Goal: Information Seeking & Learning: Find specific fact

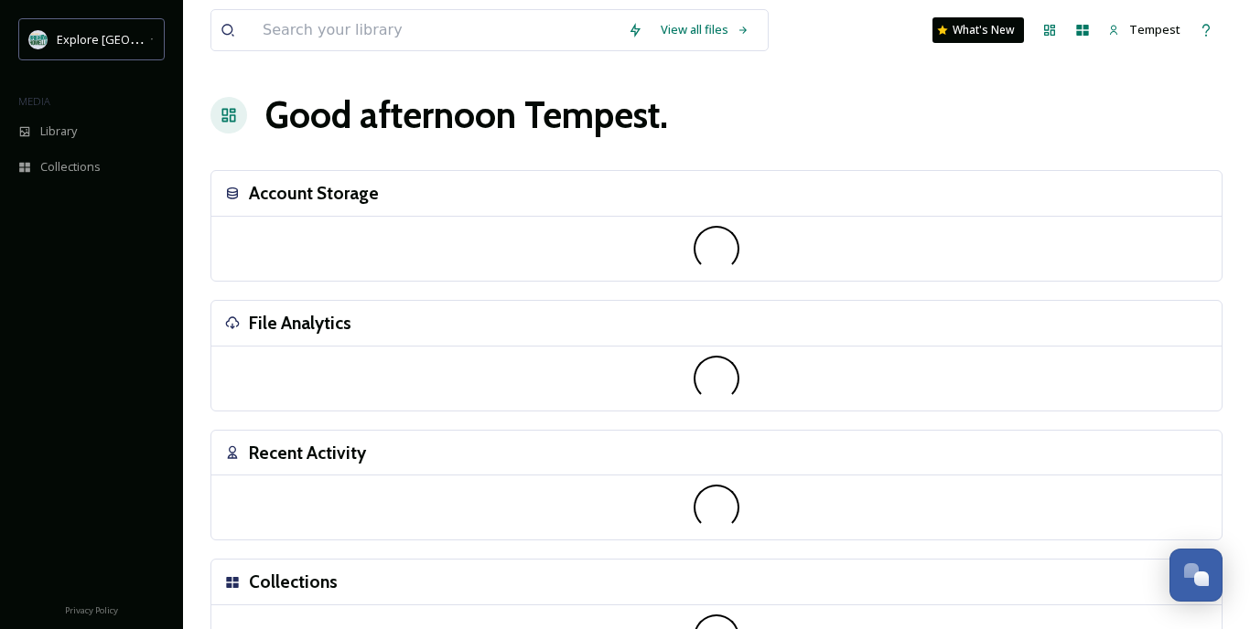
scroll to position [2, 0]
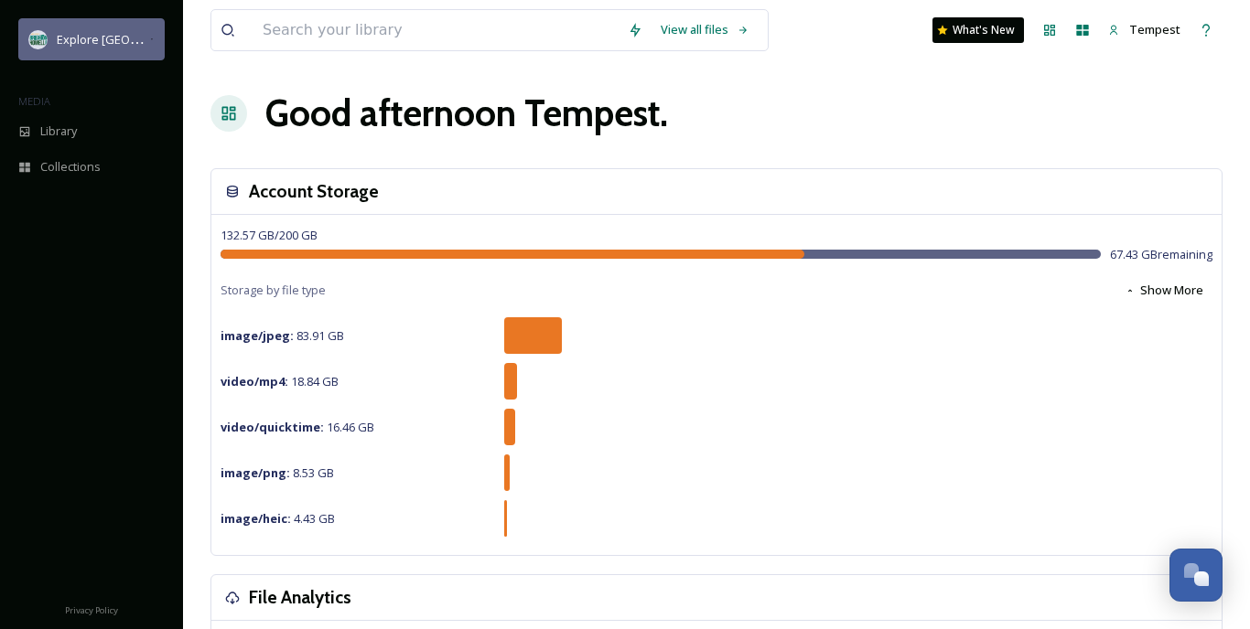
click at [123, 52] on div "Explore [GEOGRAPHIC_DATA][PERSON_NAME]" at bounding box center [91, 39] width 146 height 42
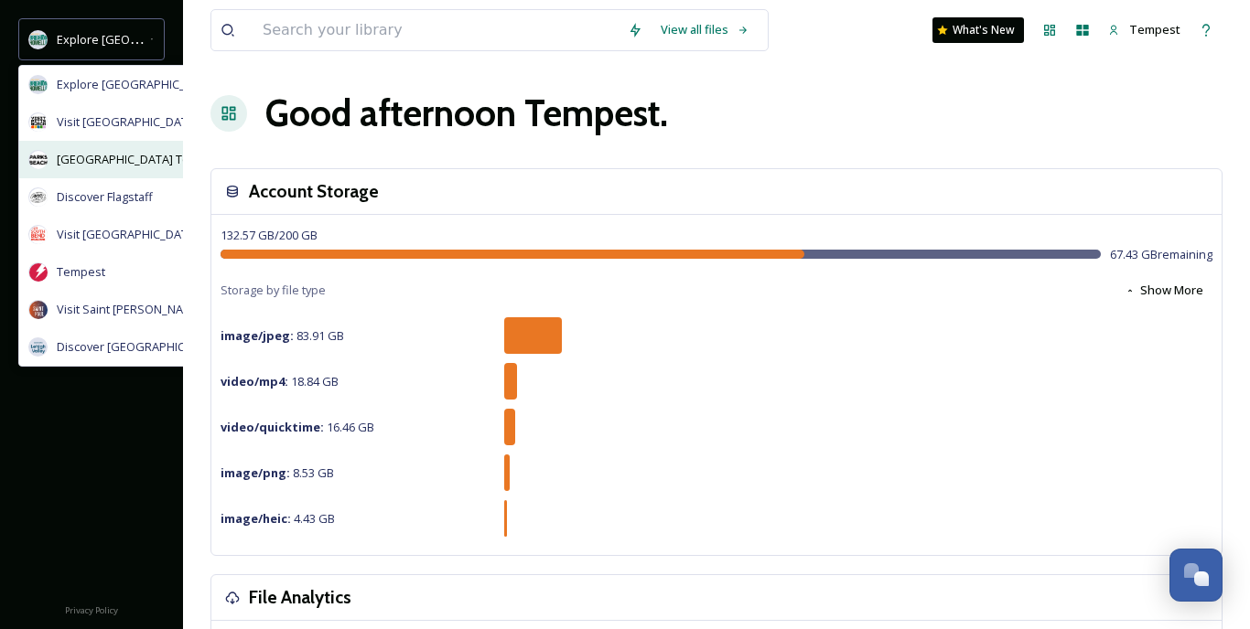
click at [135, 160] on span "[GEOGRAPHIC_DATA] Tourism" at bounding box center [139, 159] width 164 height 17
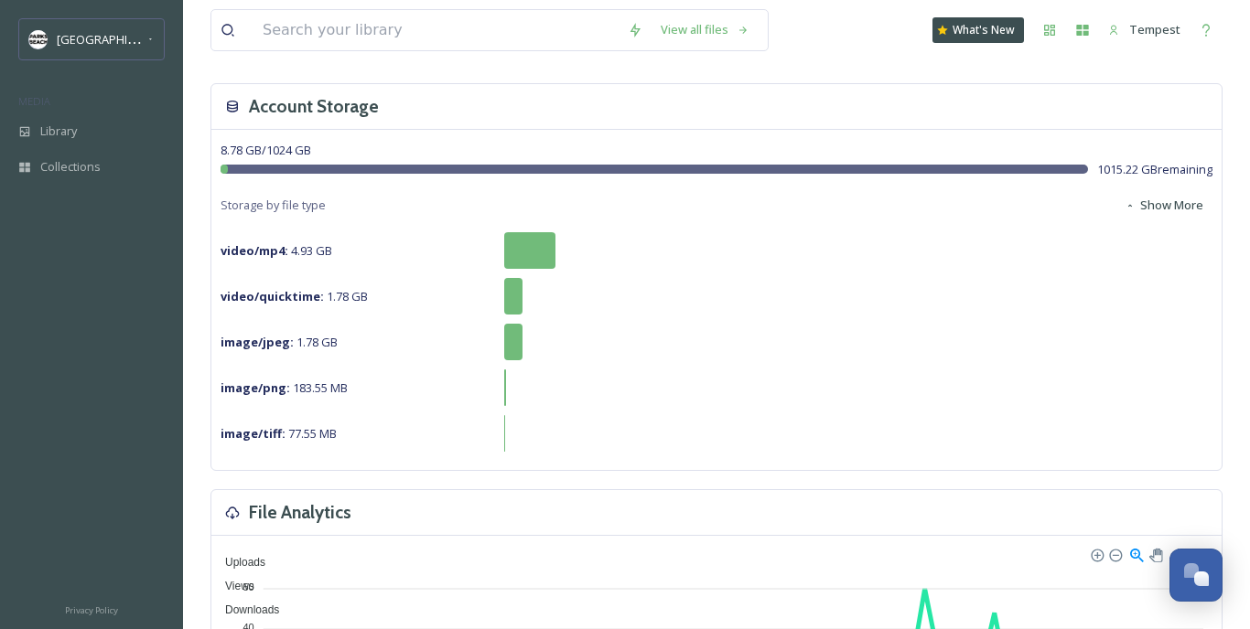
scroll to position [68, 0]
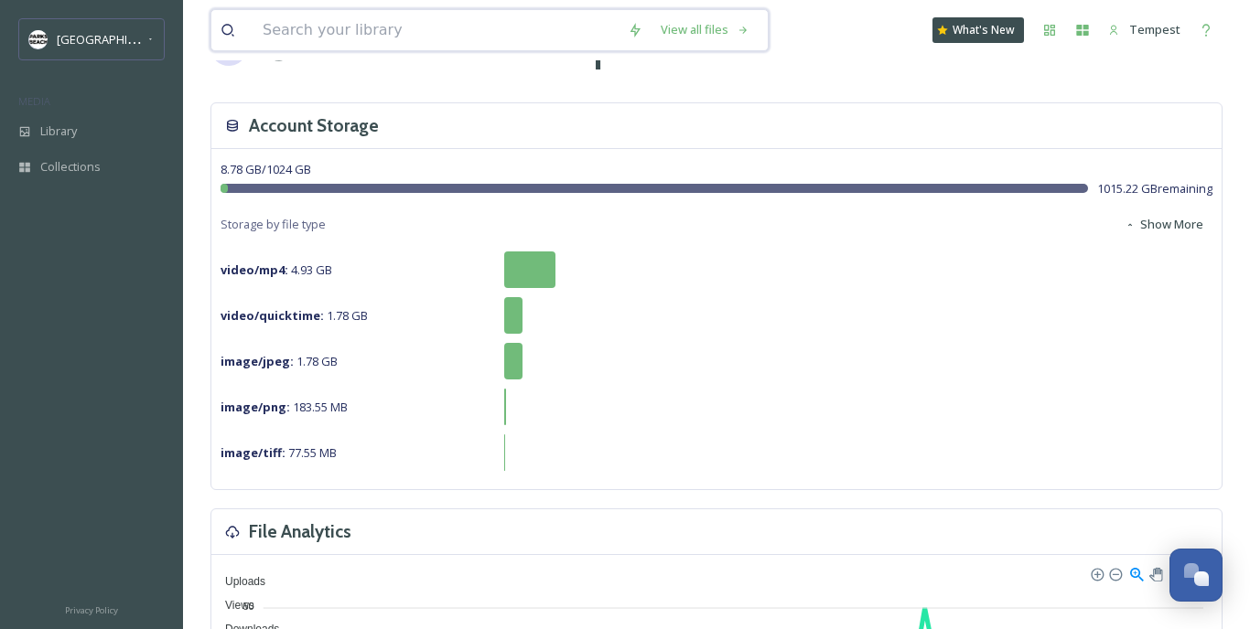
click at [410, 30] on input at bounding box center [435, 30] width 365 height 40
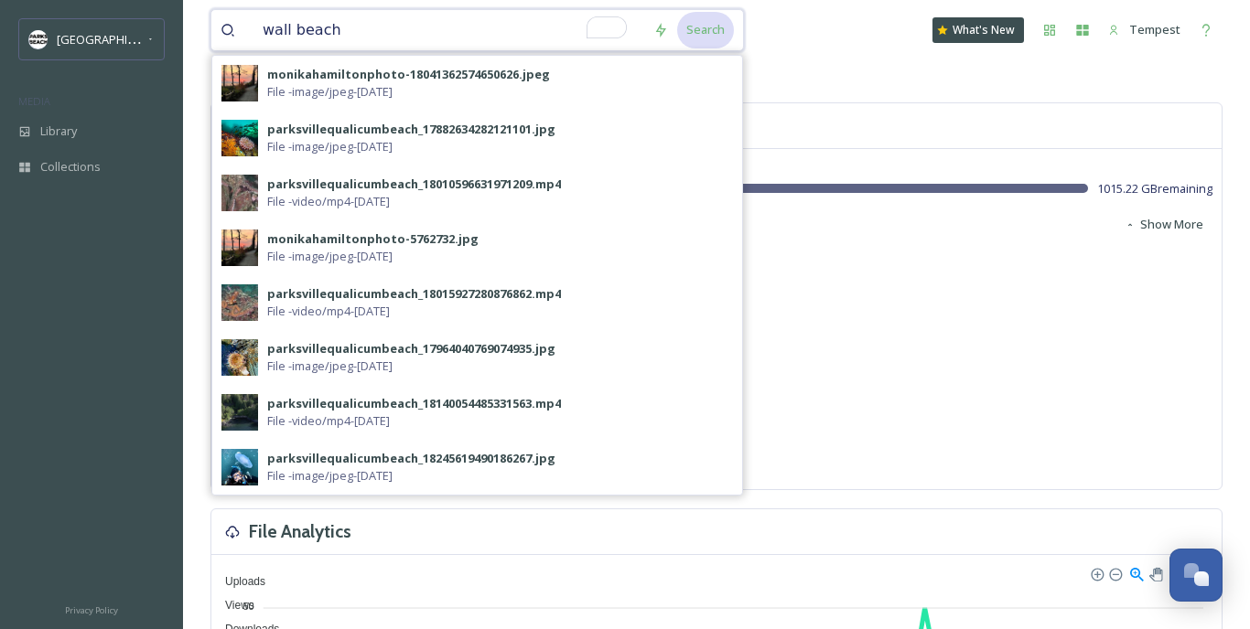
type input "wall beach"
click at [711, 38] on div "Search" at bounding box center [705, 30] width 57 height 36
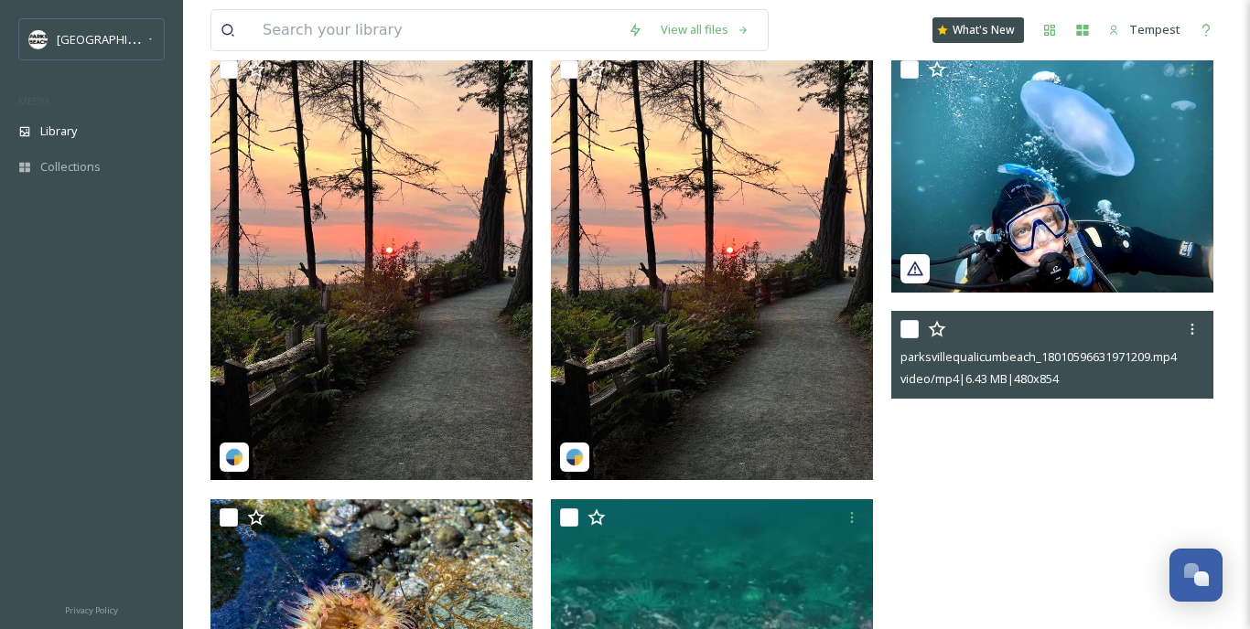
scroll to position [63, 0]
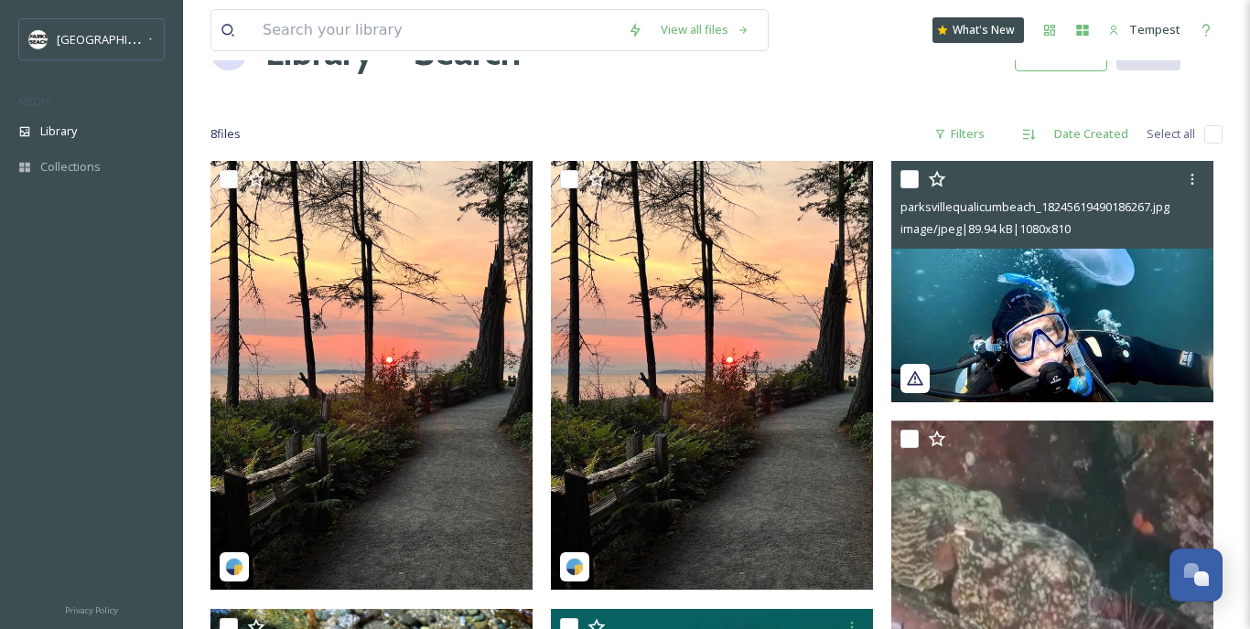
click at [1070, 320] on img at bounding box center [1052, 282] width 322 height 242
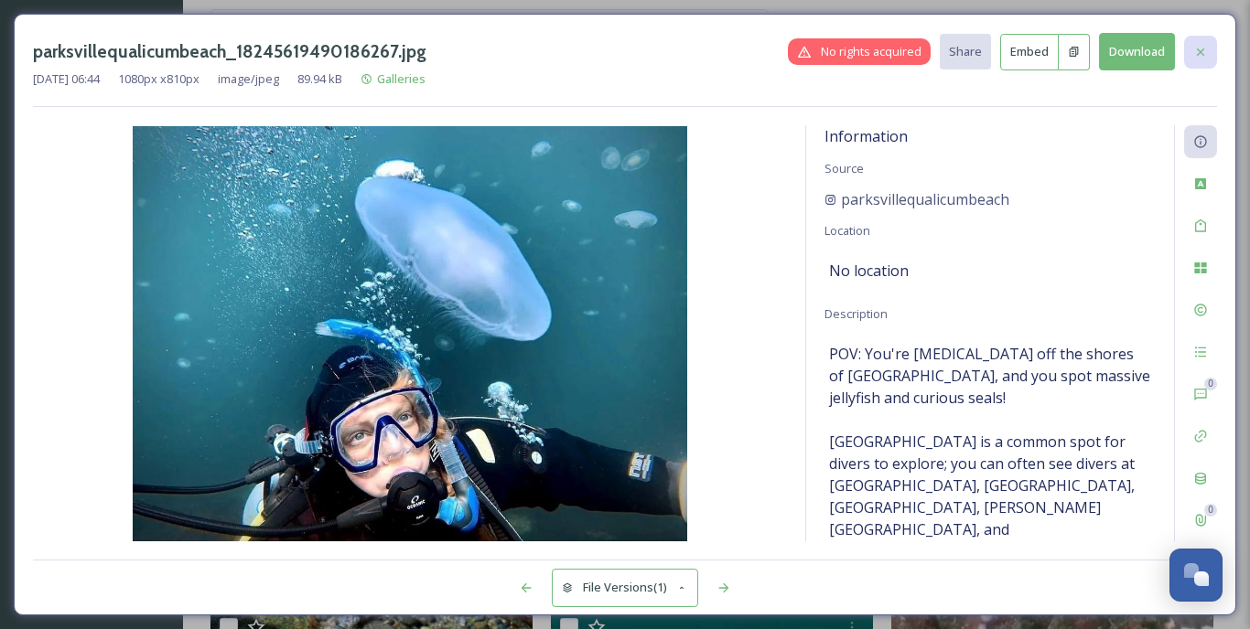
click at [1195, 59] on div at bounding box center [1200, 52] width 33 height 33
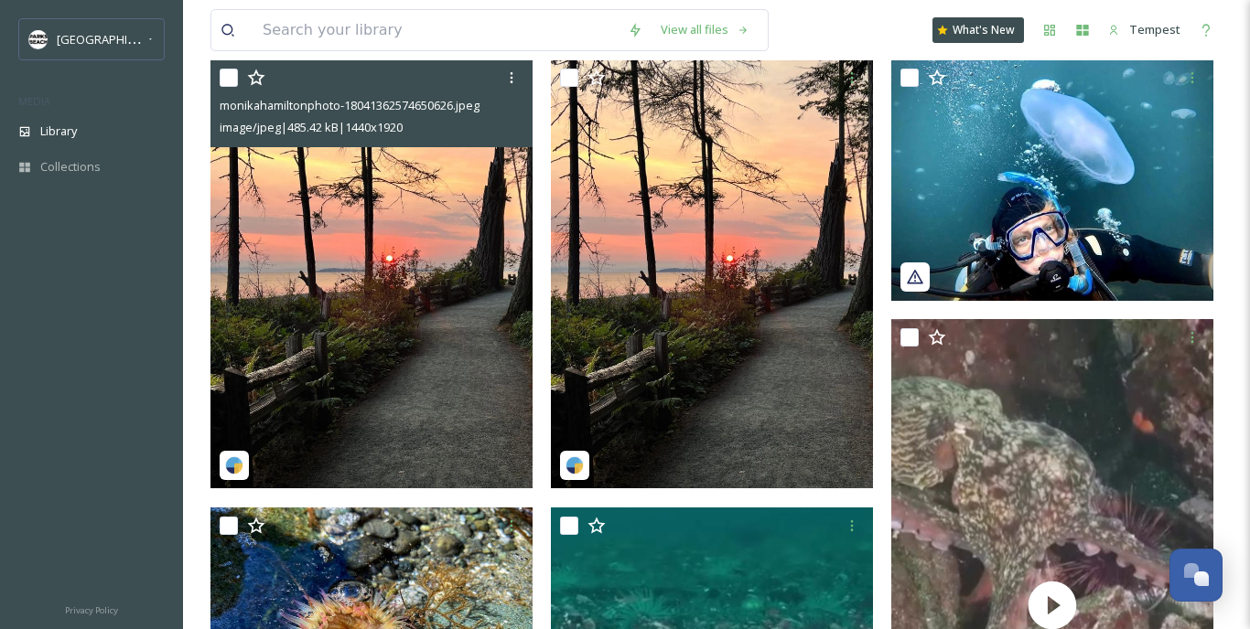
scroll to position [182, 0]
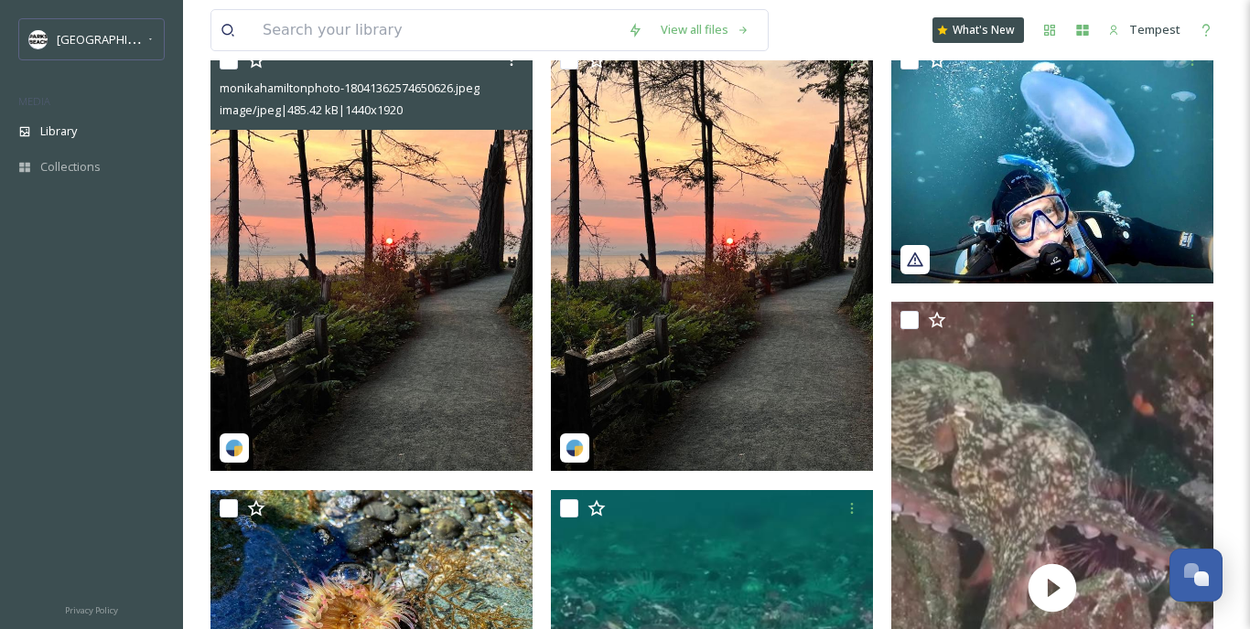
click at [430, 349] on img at bounding box center [371, 256] width 322 height 429
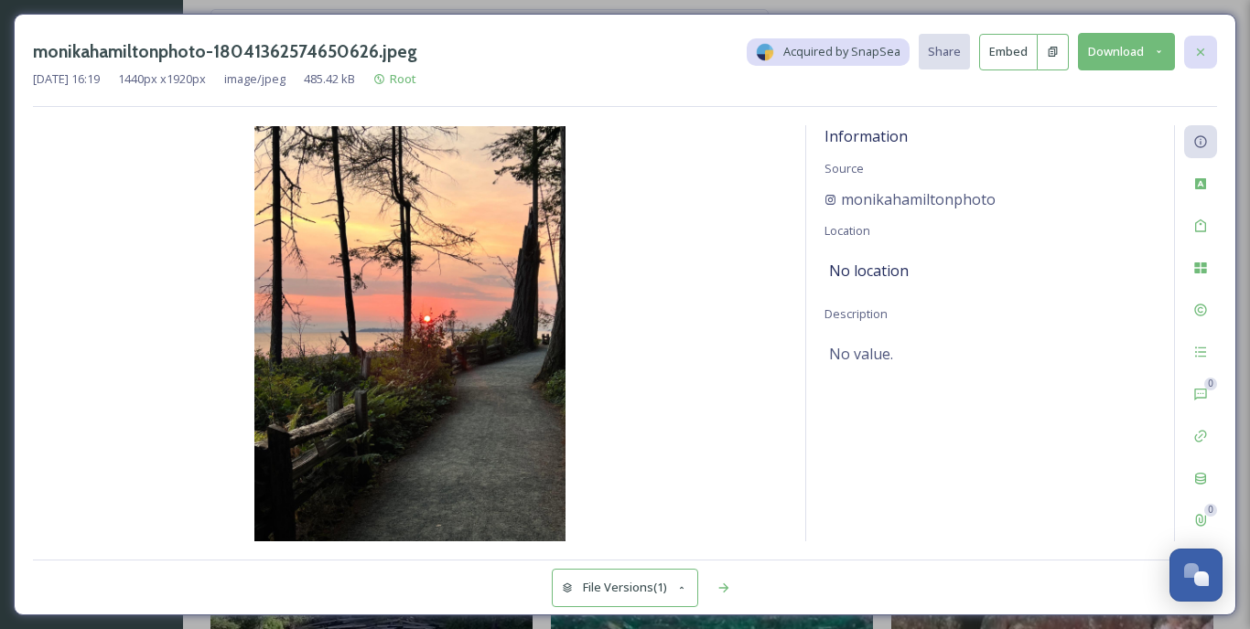
click at [1193, 59] on div at bounding box center [1200, 52] width 33 height 33
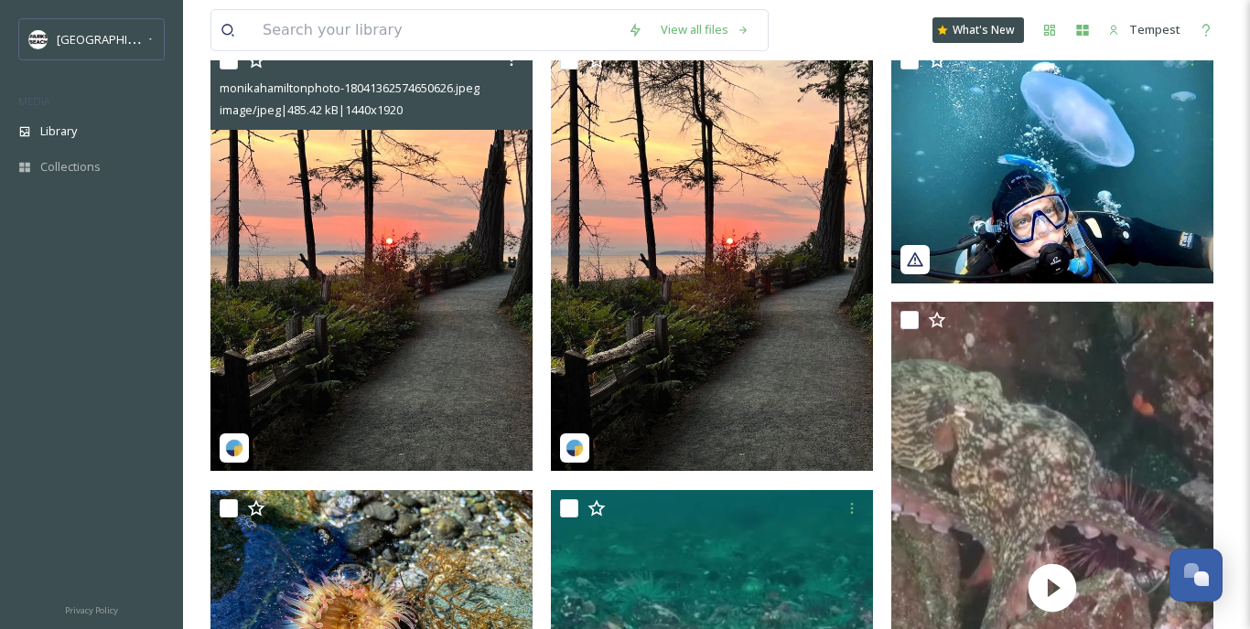
scroll to position [179, 0]
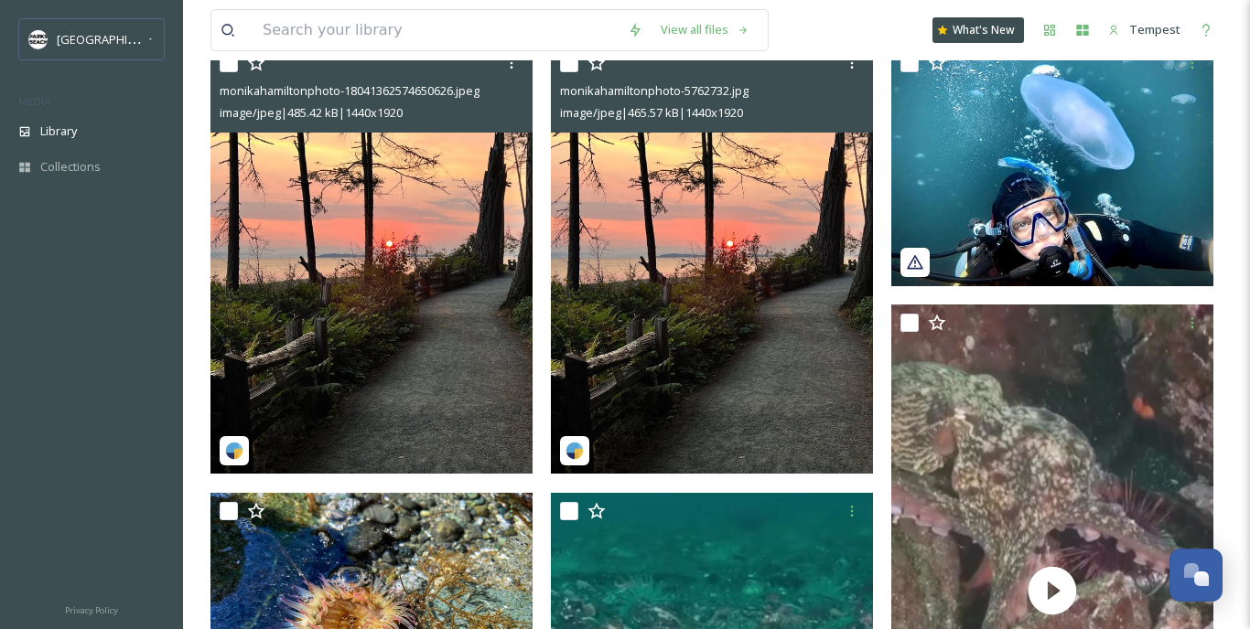
click at [653, 348] on img at bounding box center [712, 259] width 322 height 429
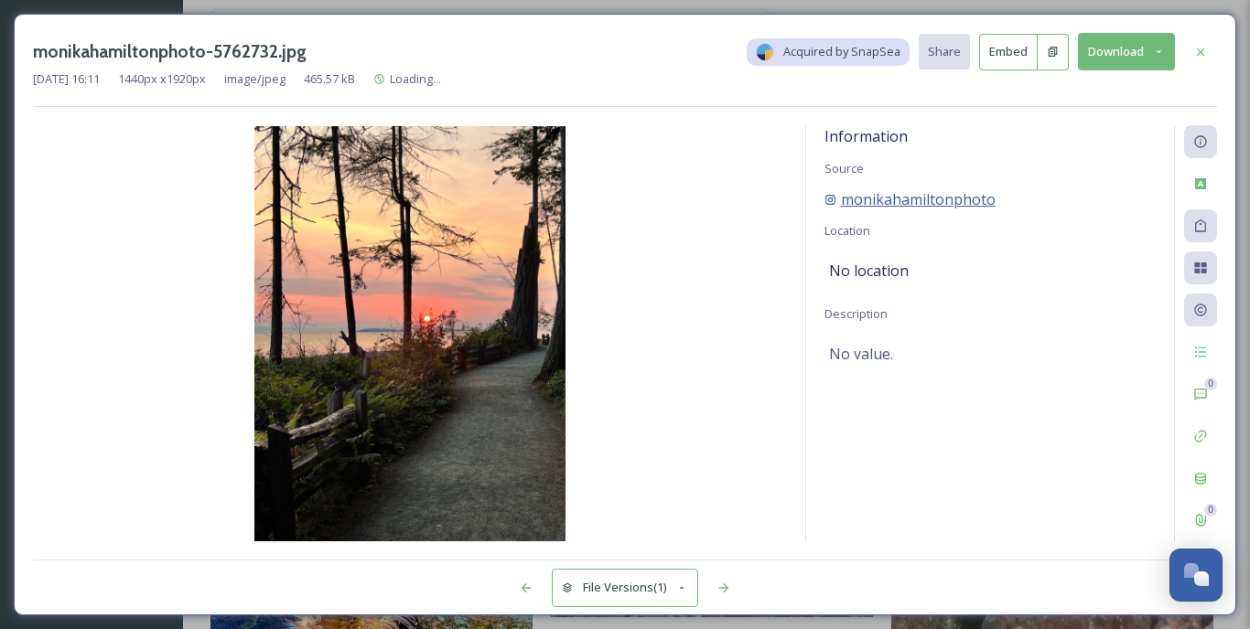
click at [920, 198] on span "monikahamiltonphoto" at bounding box center [918, 199] width 155 height 22
click at [1192, 304] on div "Rights" at bounding box center [1200, 310] width 33 height 33
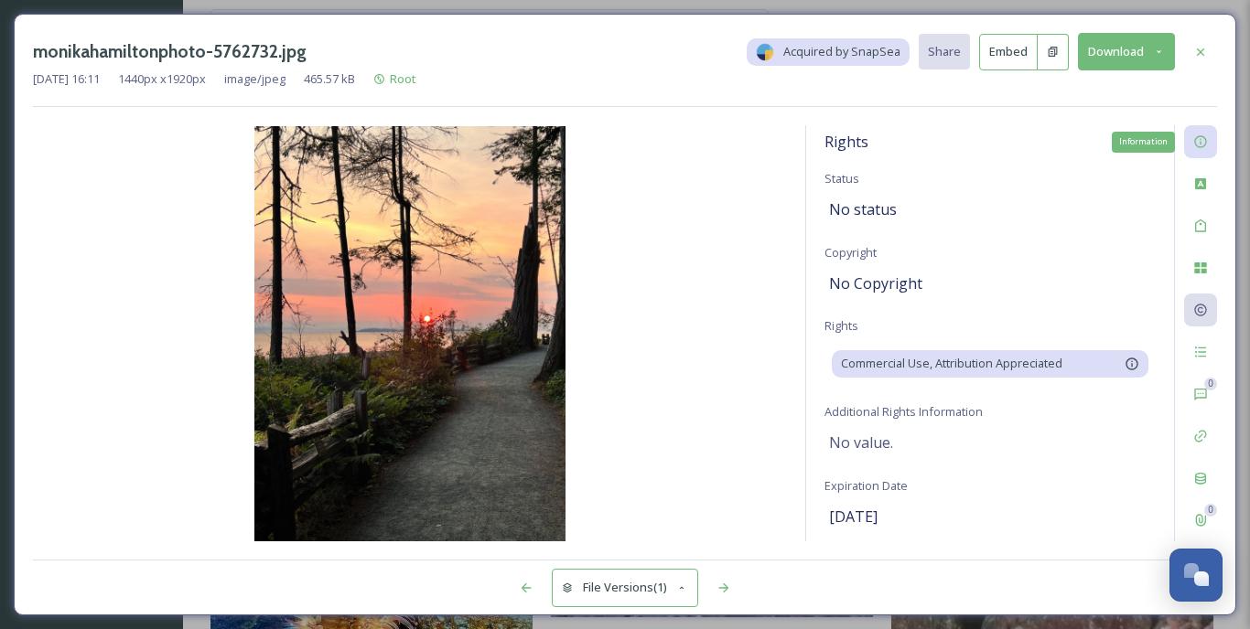
click at [1199, 145] on icon at bounding box center [1200, 141] width 15 height 15
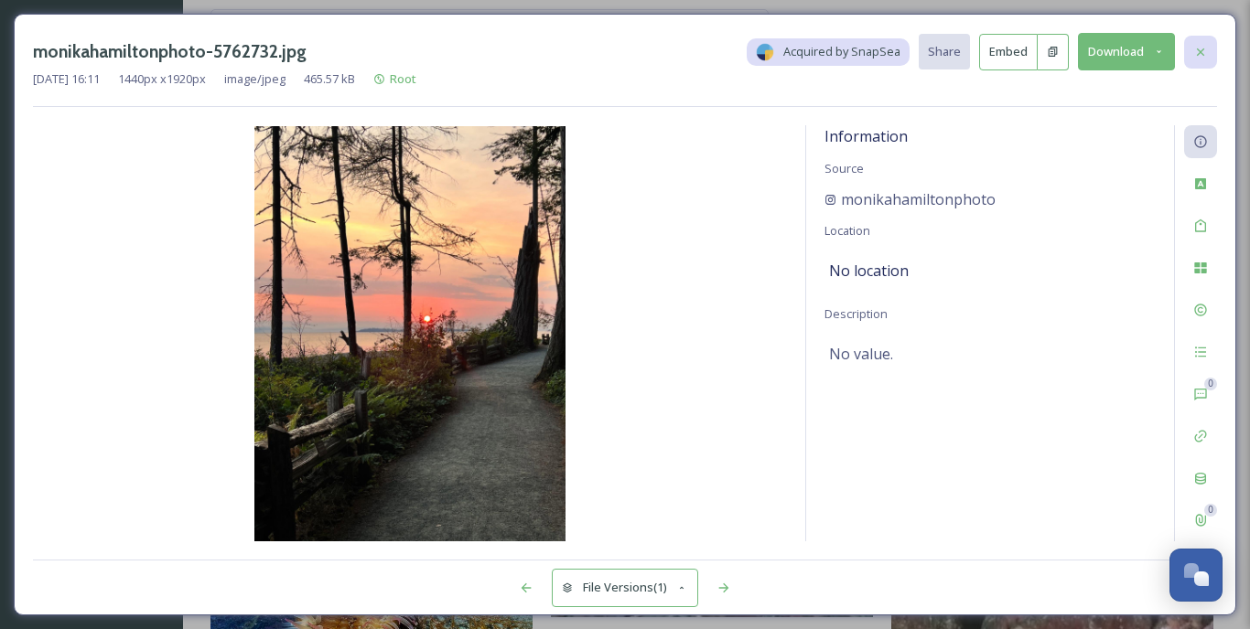
click at [1209, 61] on div at bounding box center [1200, 52] width 33 height 33
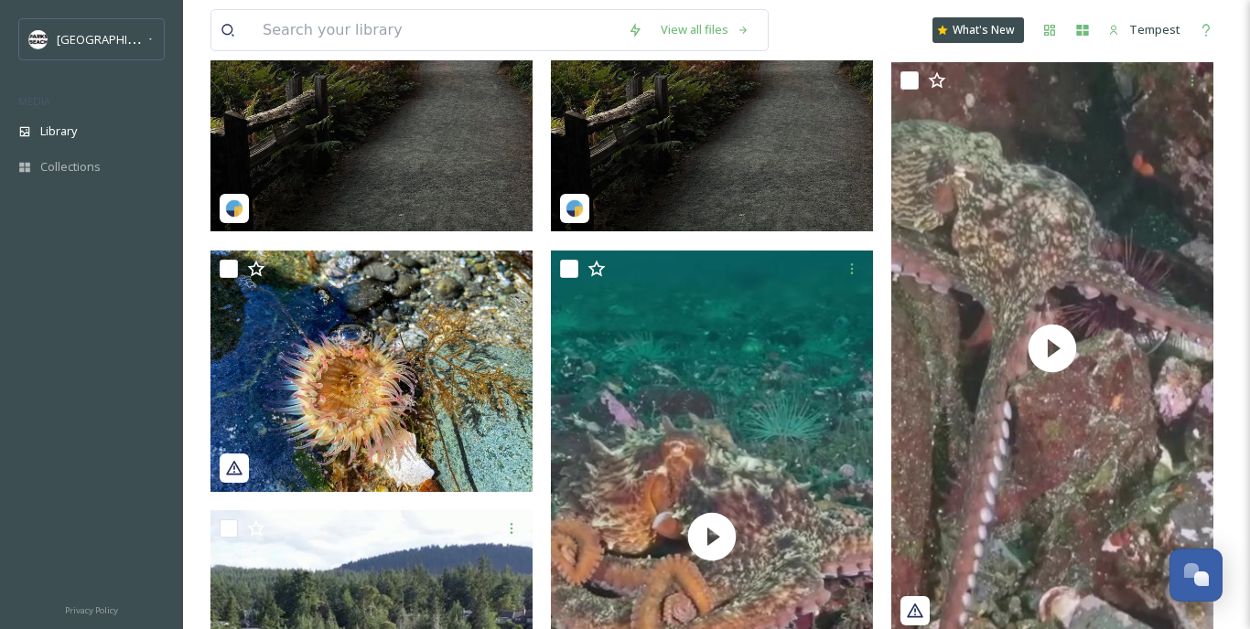
scroll to position [478, 0]
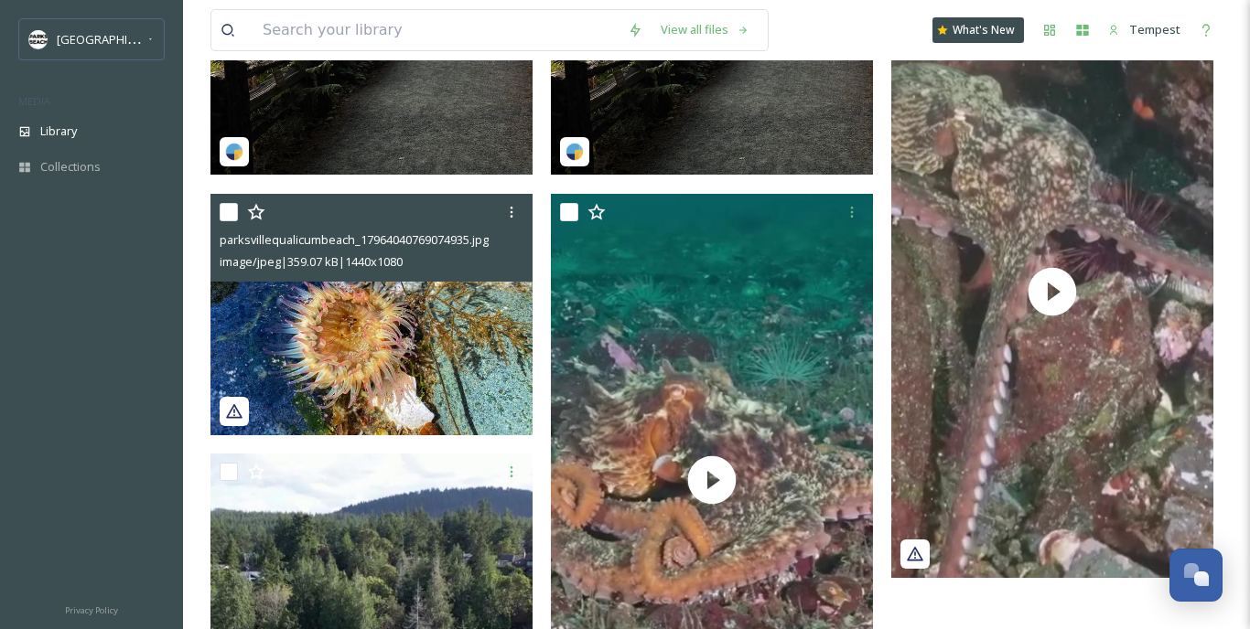
click at [413, 317] on img at bounding box center [371, 315] width 322 height 242
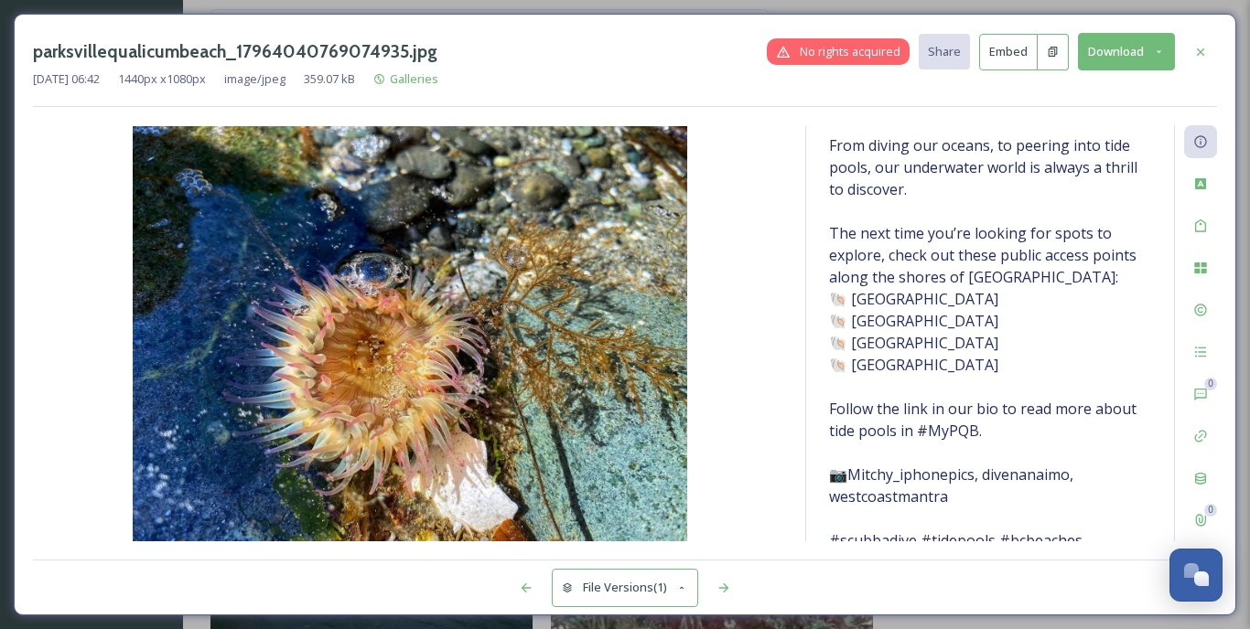
scroll to position [226, 0]
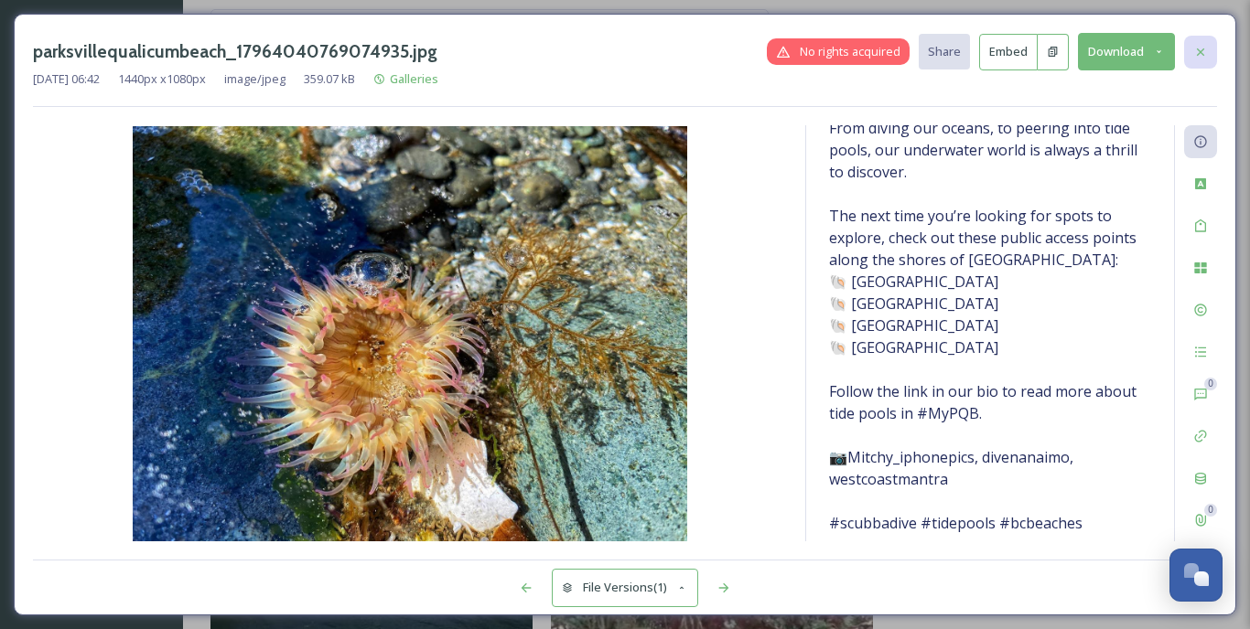
click at [1208, 53] on div at bounding box center [1200, 52] width 33 height 33
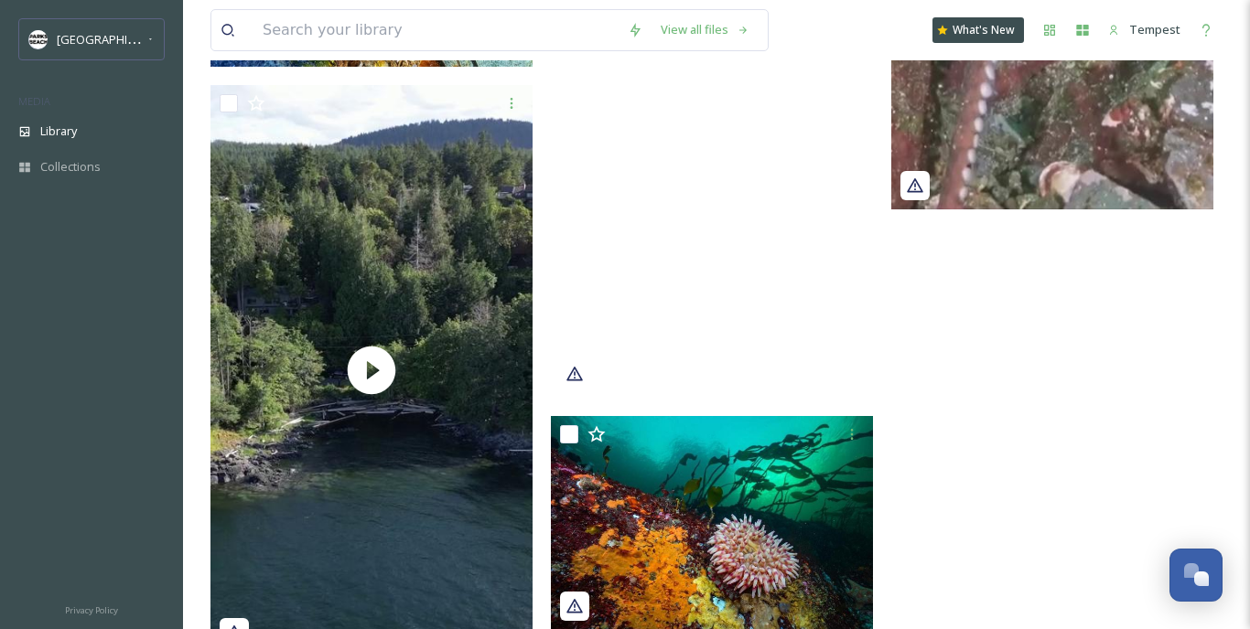
scroll to position [906, 0]
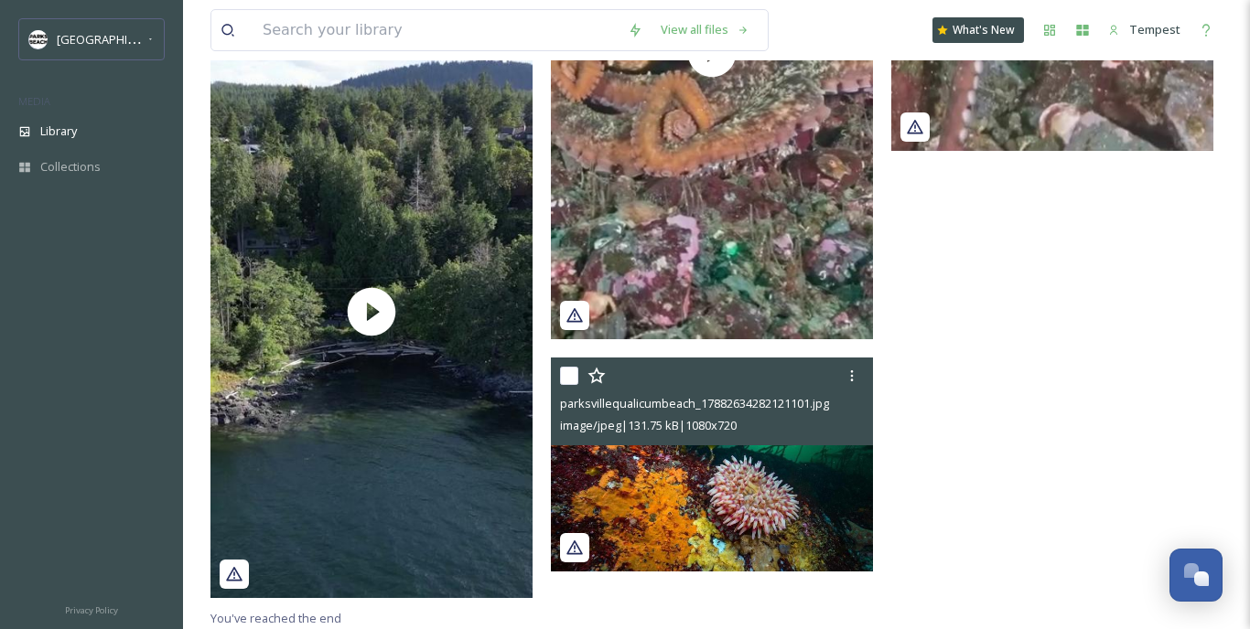
click at [787, 477] on img at bounding box center [712, 465] width 322 height 215
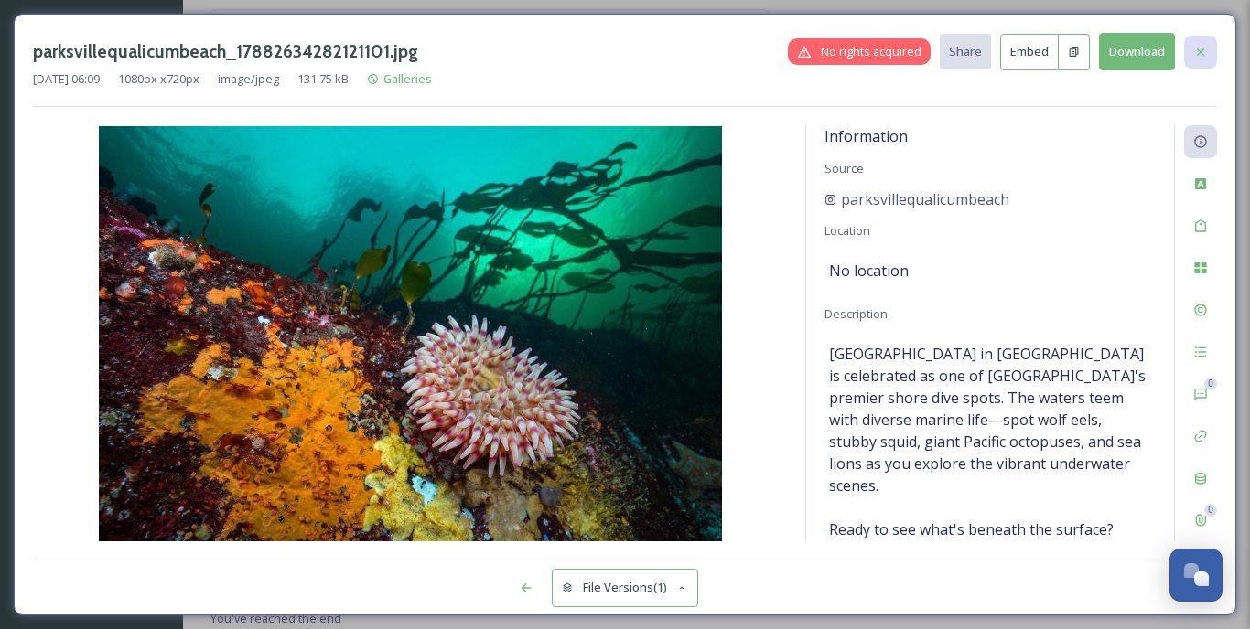
click at [1201, 58] on icon at bounding box center [1200, 52] width 15 height 15
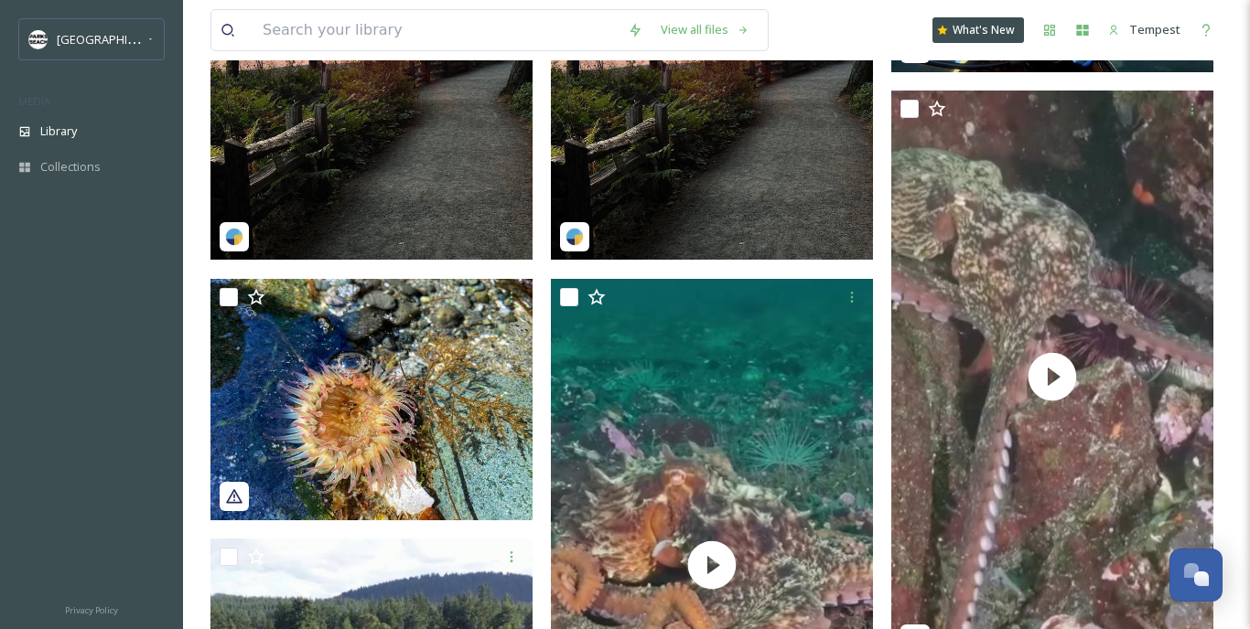
scroll to position [220, 0]
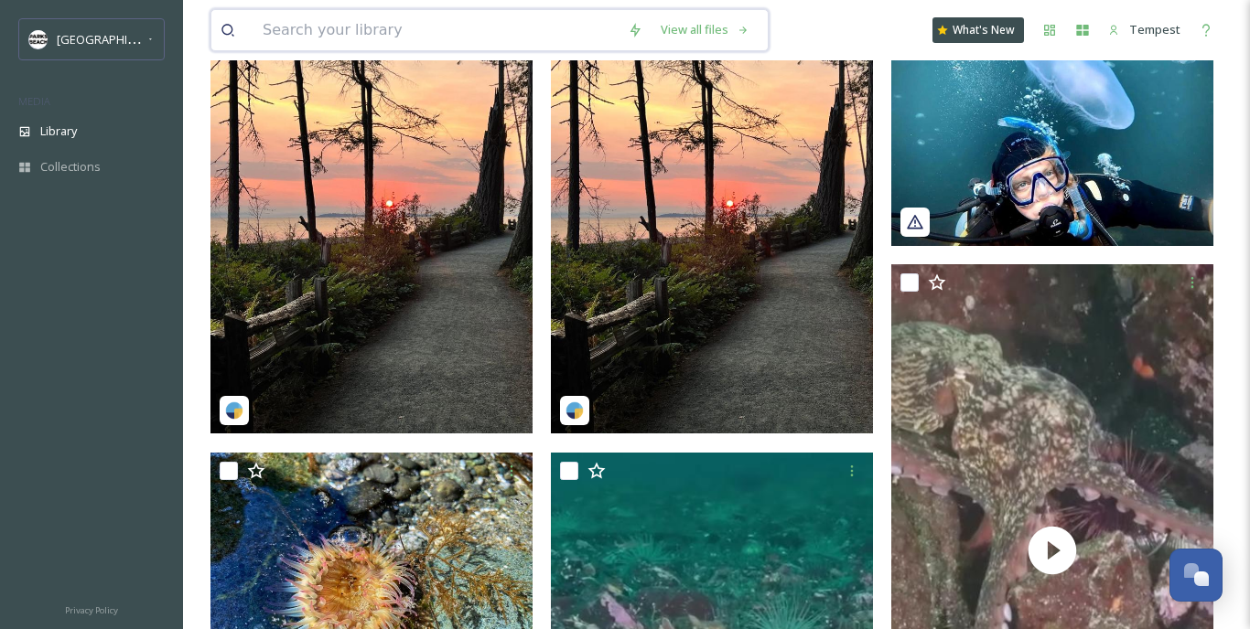
click at [366, 38] on input at bounding box center [435, 30] width 365 height 40
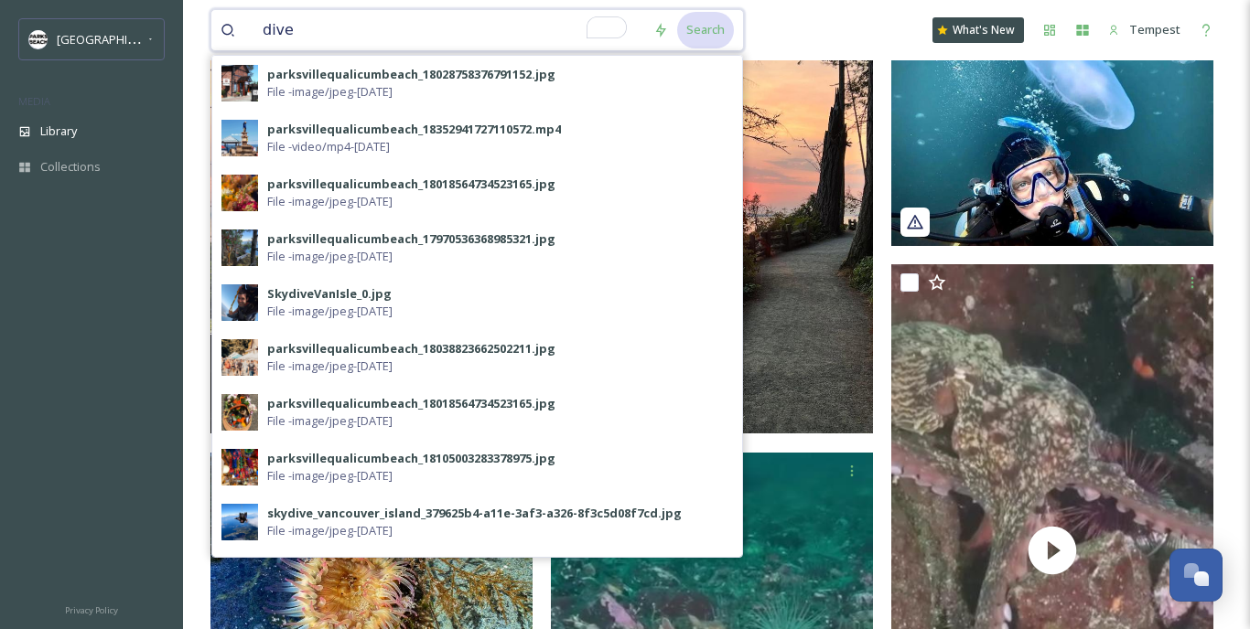
type input "dive"
click at [718, 35] on div "Search" at bounding box center [705, 30] width 57 height 36
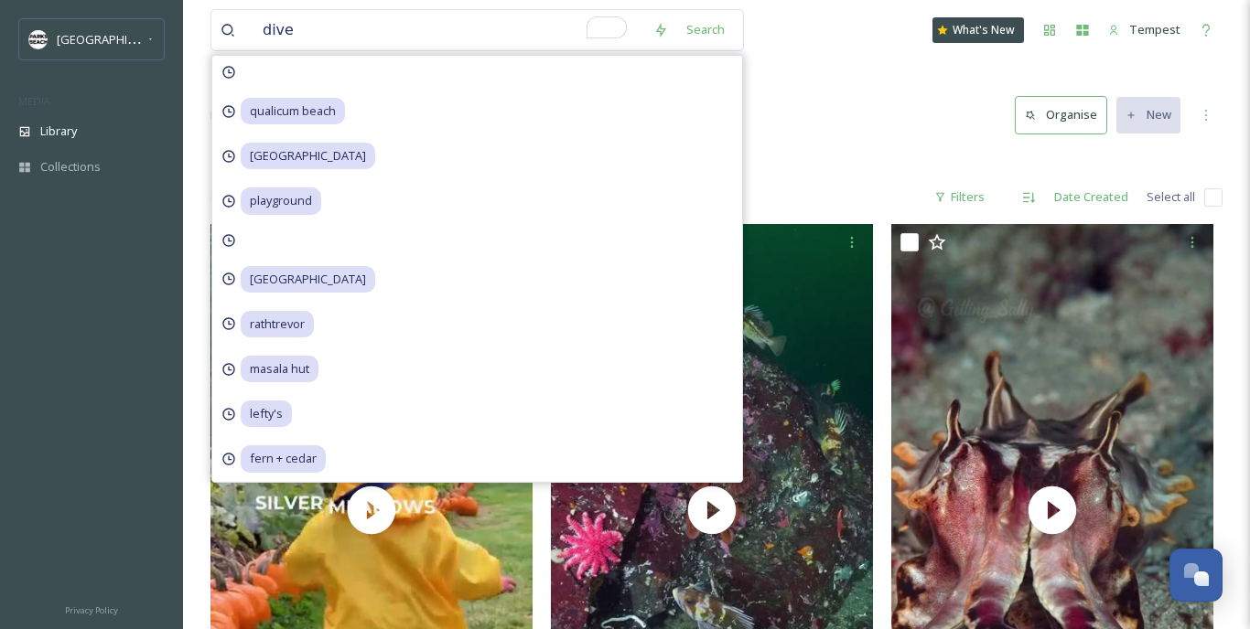
click at [838, 47] on div "dive Search [GEOGRAPHIC_DATA] [GEOGRAPHIC_DATA] [GEOGRAPHIC_DATA] rathtrevor ma…" at bounding box center [716, 30] width 1012 height 60
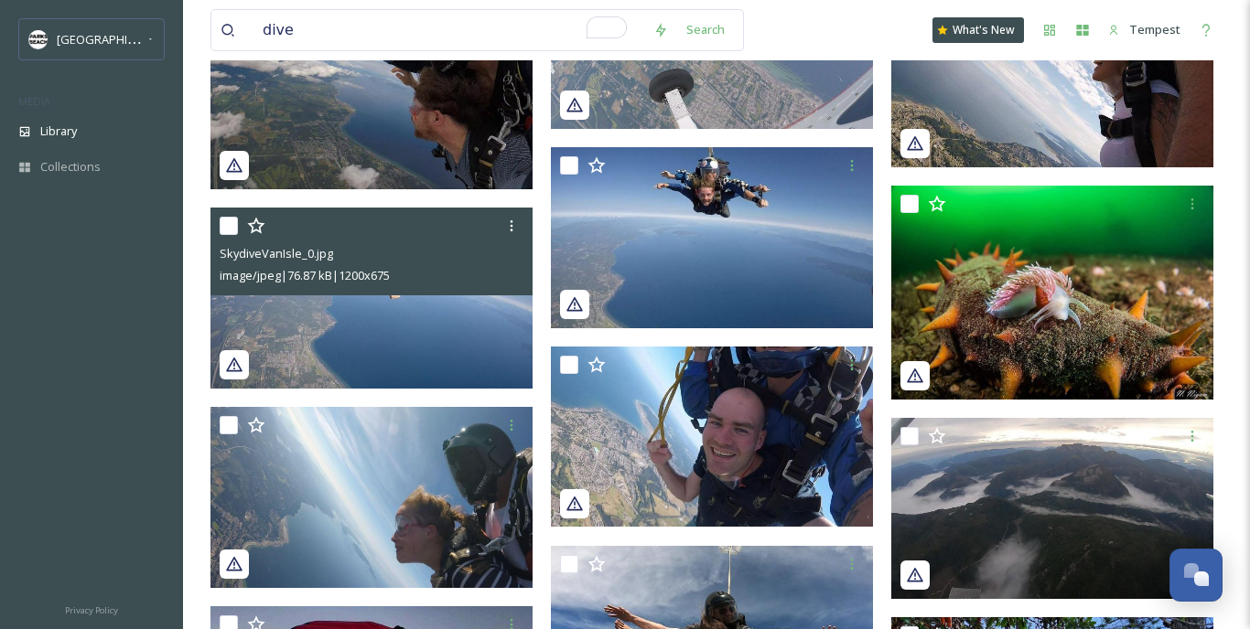
scroll to position [2261, 0]
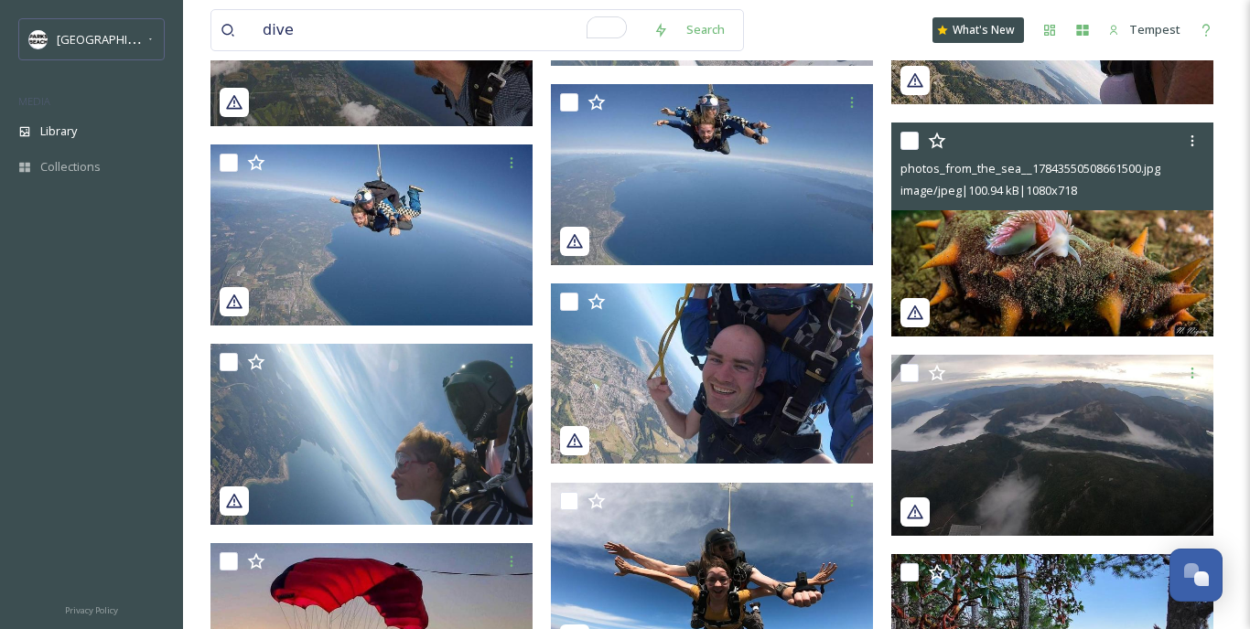
click at [1077, 271] on img at bounding box center [1052, 230] width 322 height 214
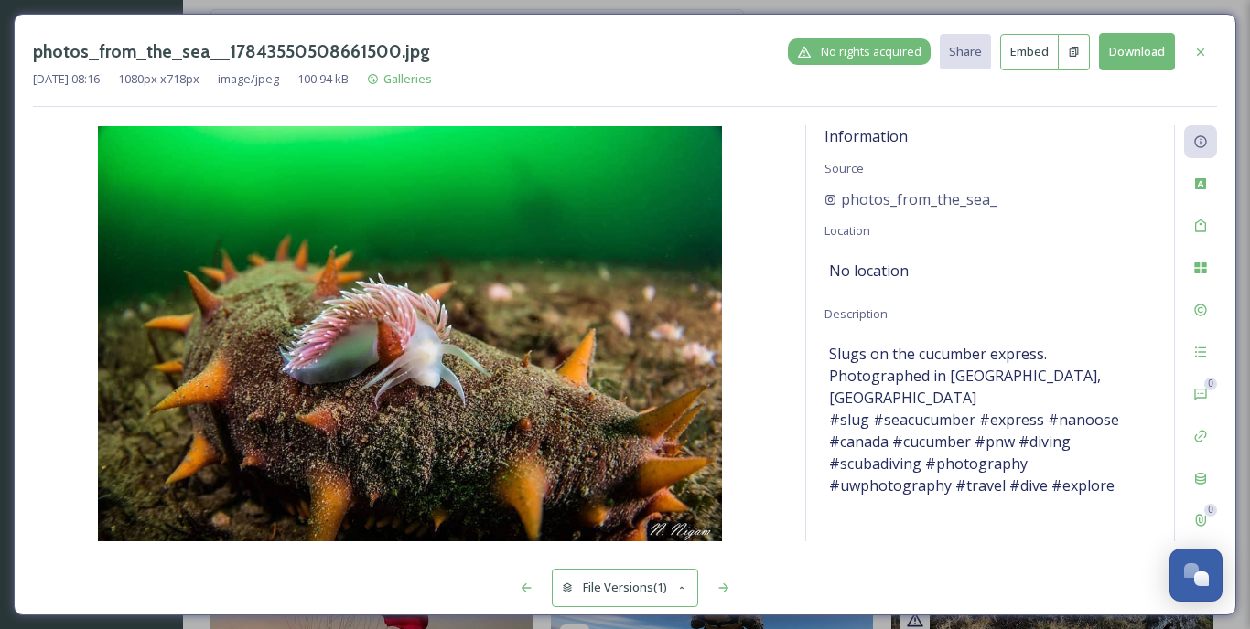
click at [881, 50] on span "No rights acquired" at bounding box center [871, 51] width 101 height 17
click at [1203, 54] on icon at bounding box center [1200, 51] width 7 height 7
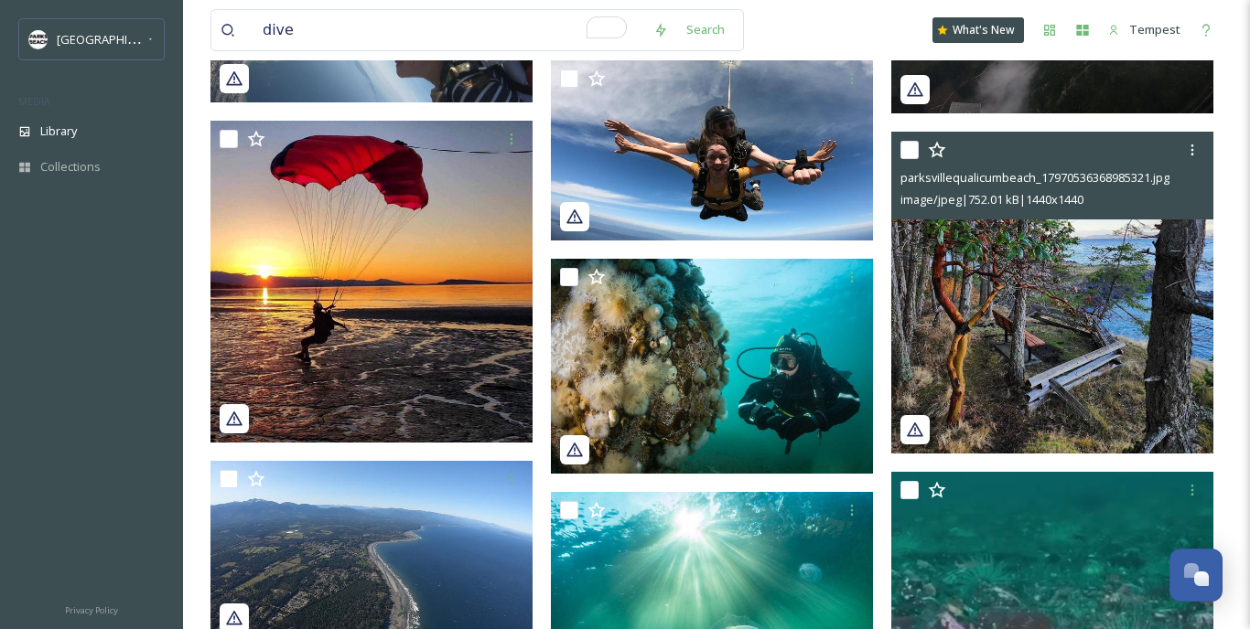
scroll to position [2811, 0]
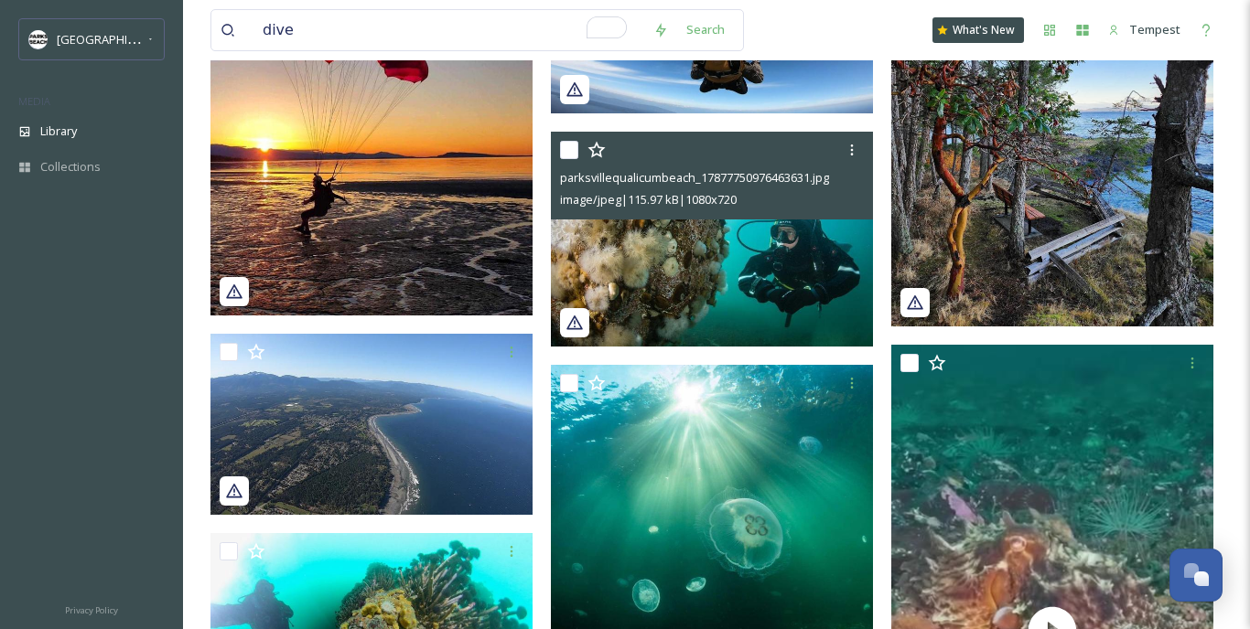
click at [768, 244] on img at bounding box center [712, 239] width 322 height 215
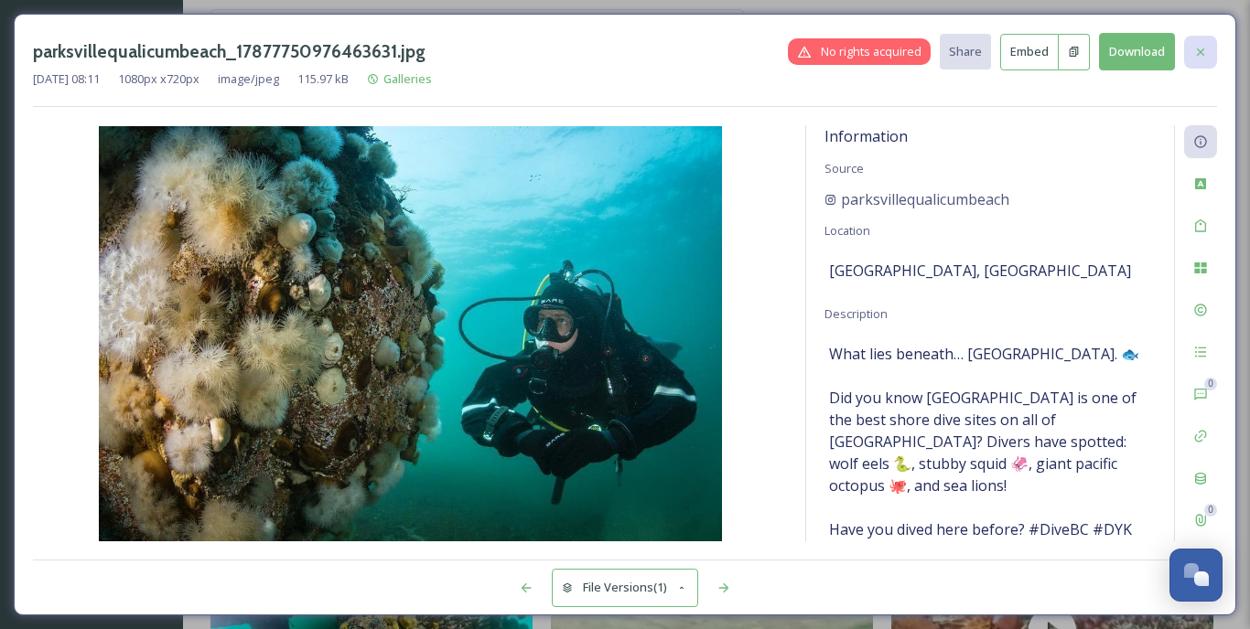
click at [1200, 52] on icon at bounding box center [1200, 51] width 7 height 7
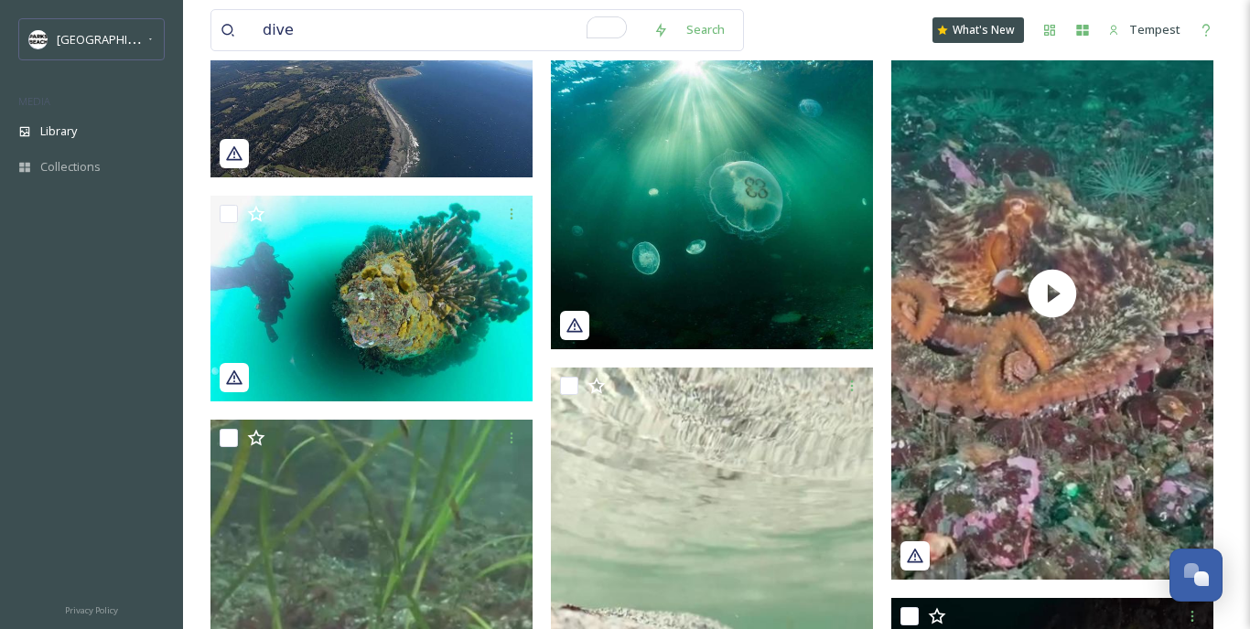
scroll to position [3150, 0]
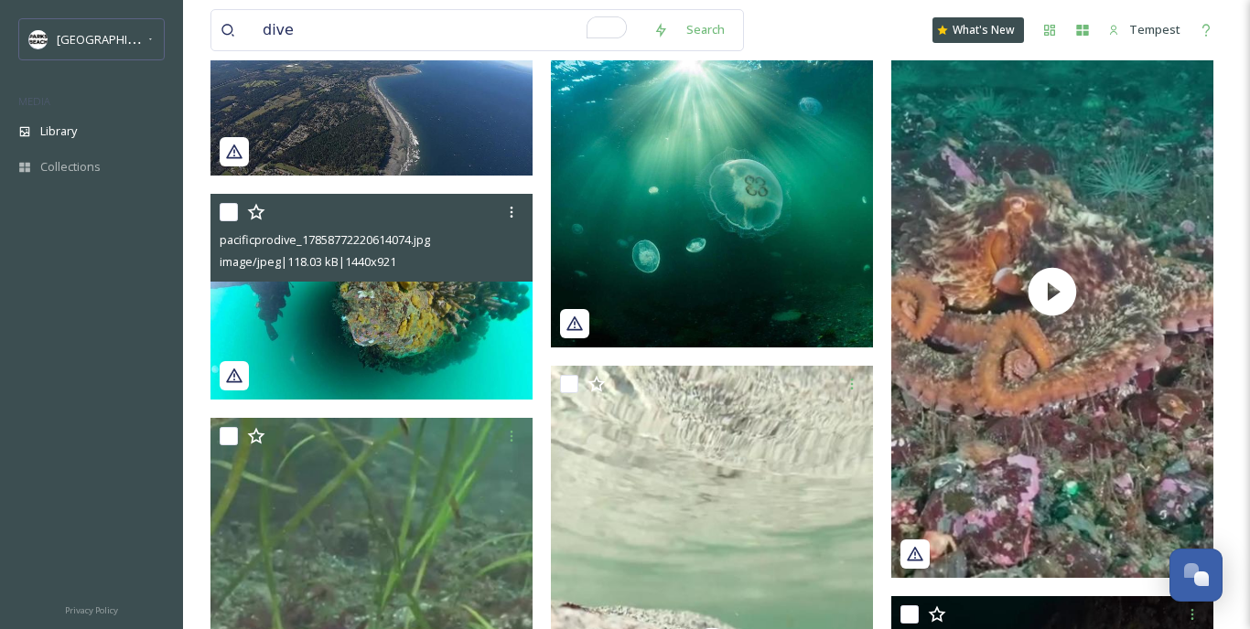
click at [376, 323] on img at bounding box center [371, 297] width 322 height 206
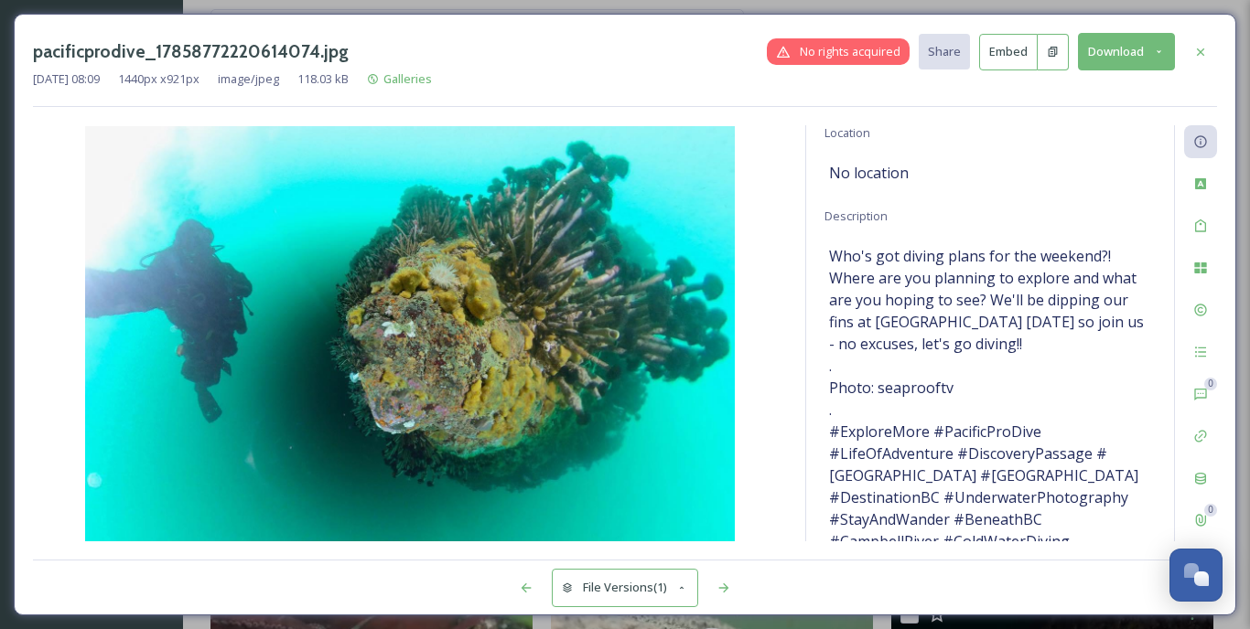
scroll to position [116, 0]
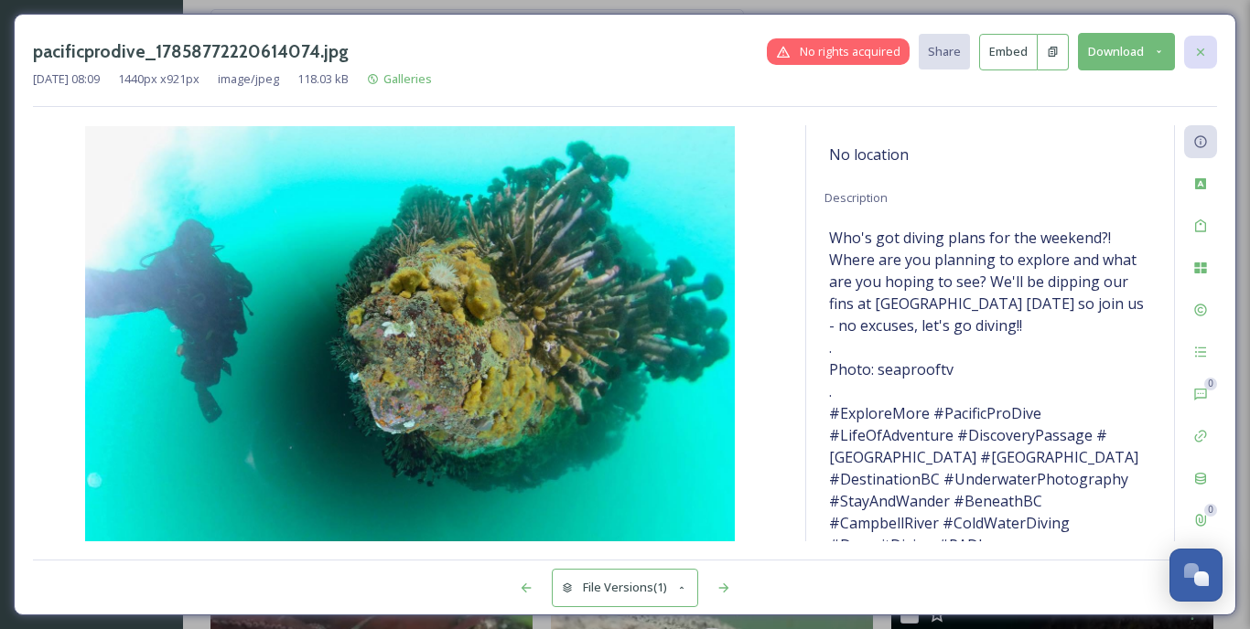
click at [1188, 47] on div at bounding box center [1200, 52] width 33 height 33
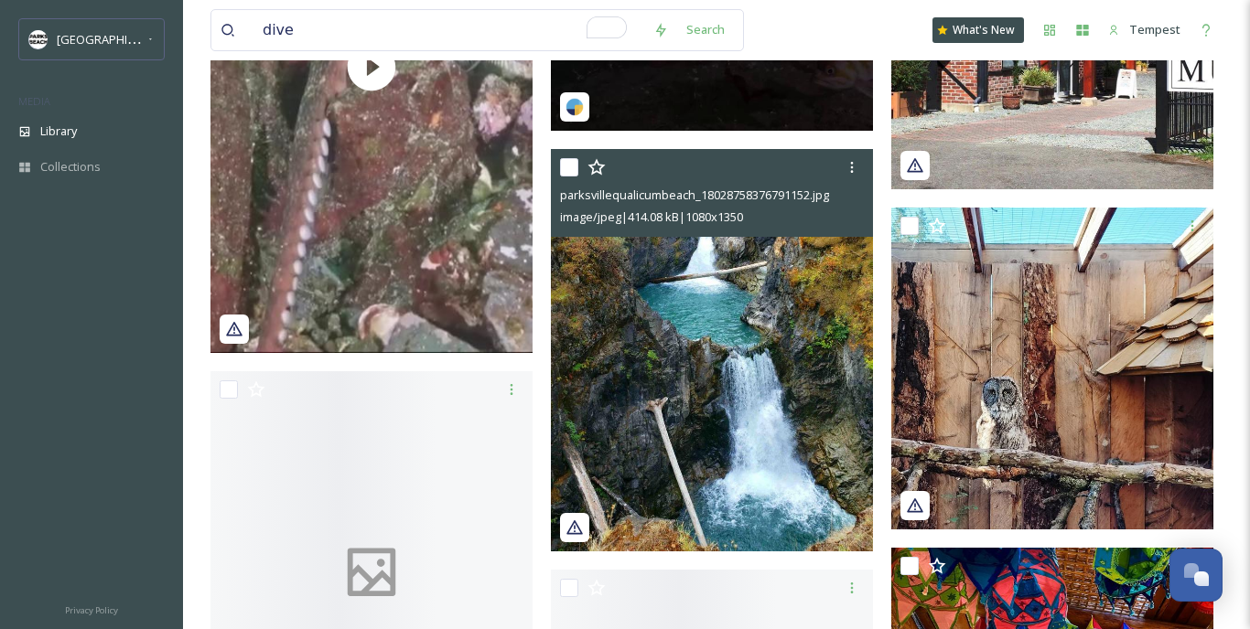
scroll to position [4422, 0]
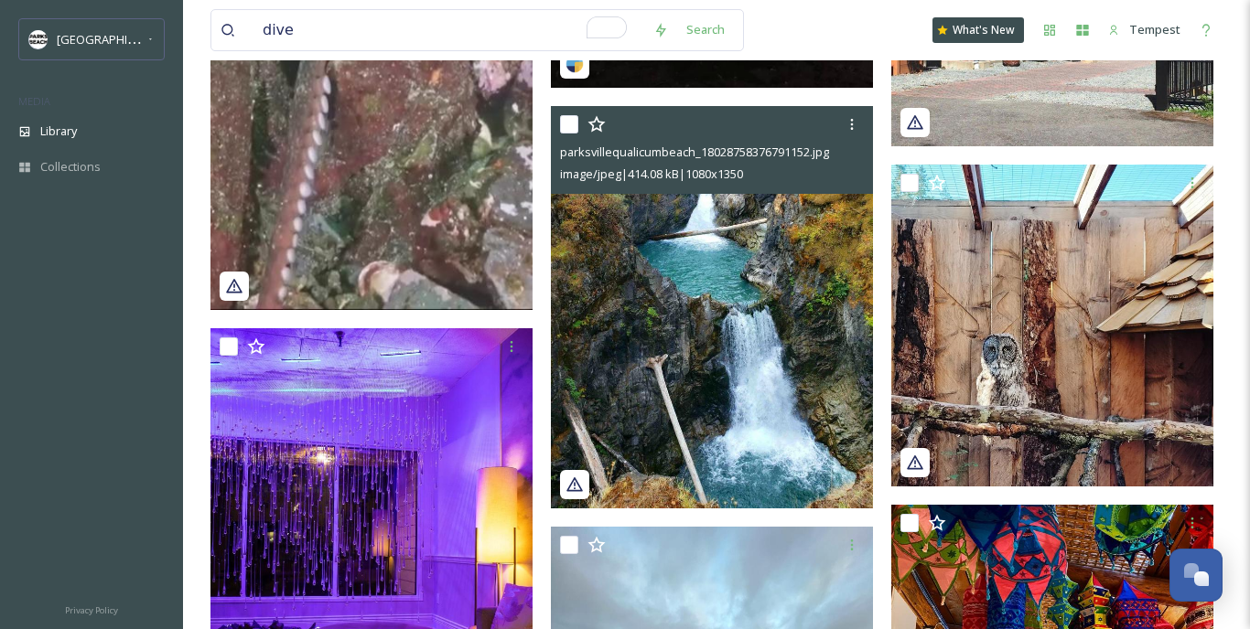
click at [775, 328] on img at bounding box center [712, 307] width 322 height 403
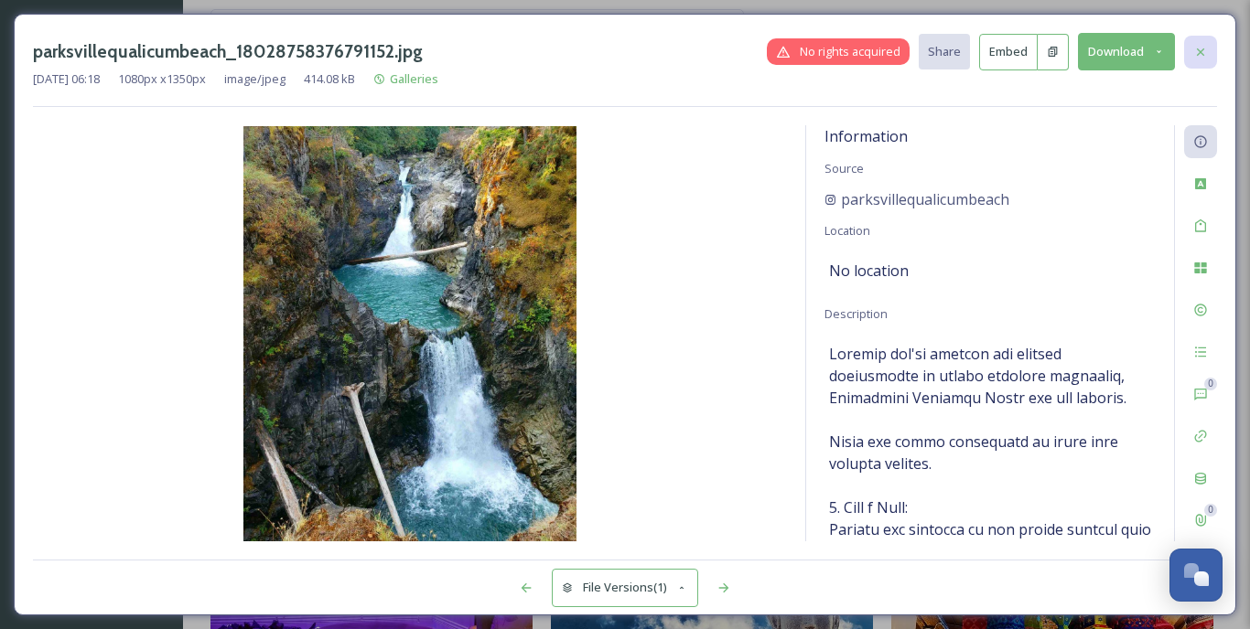
click at [1199, 51] on icon at bounding box center [1200, 52] width 15 height 15
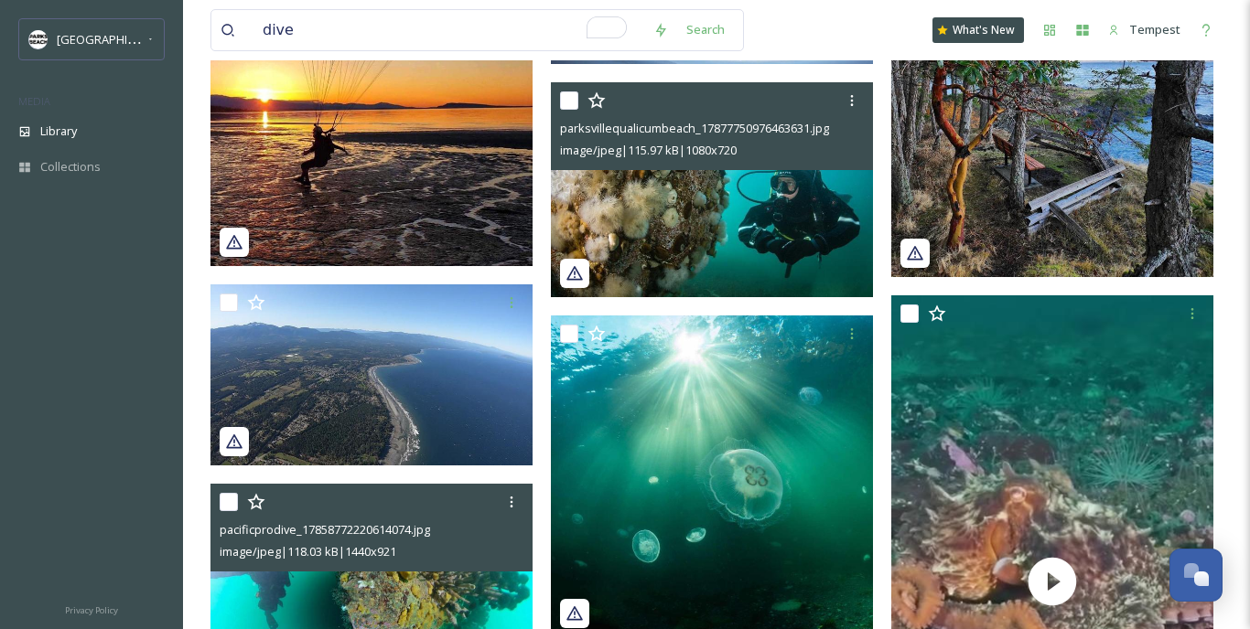
scroll to position [3024, 0]
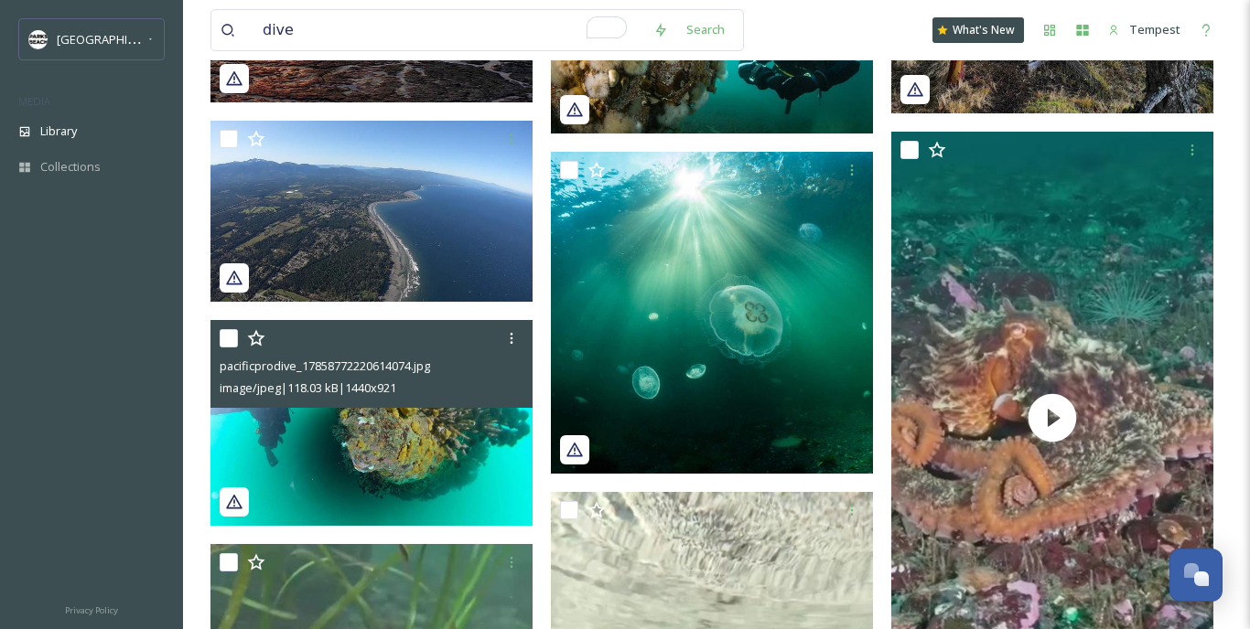
click at [414, 437] on img at bounding box center [371, 423] width 322 height 206
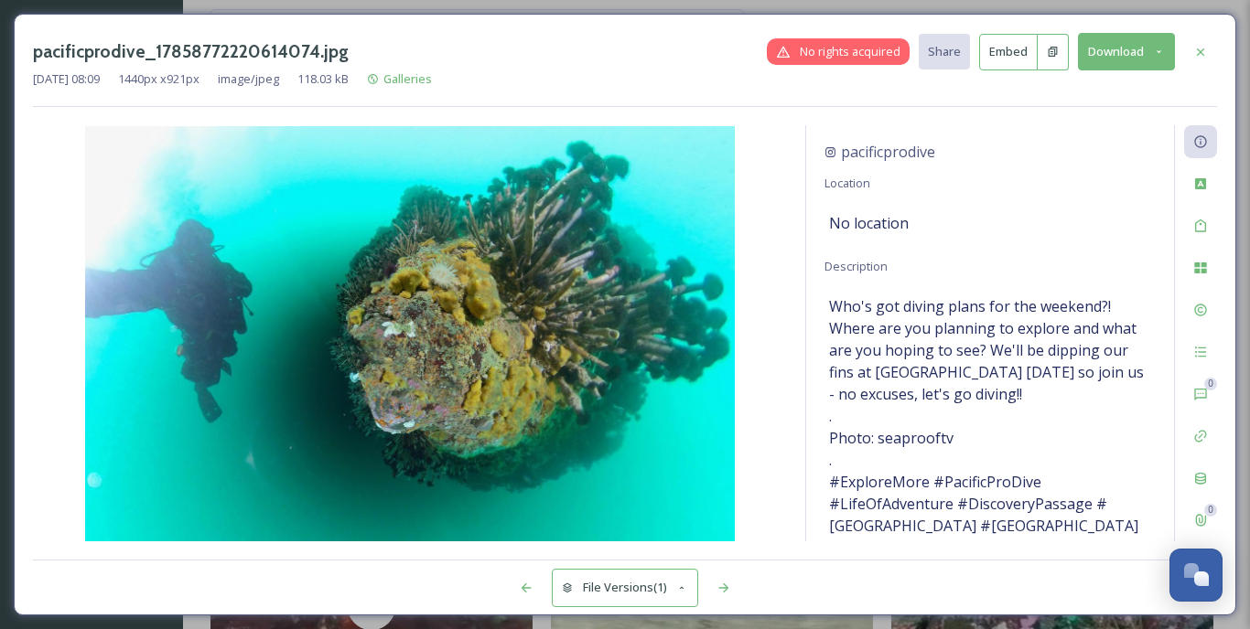
scroll to position [81, 0]
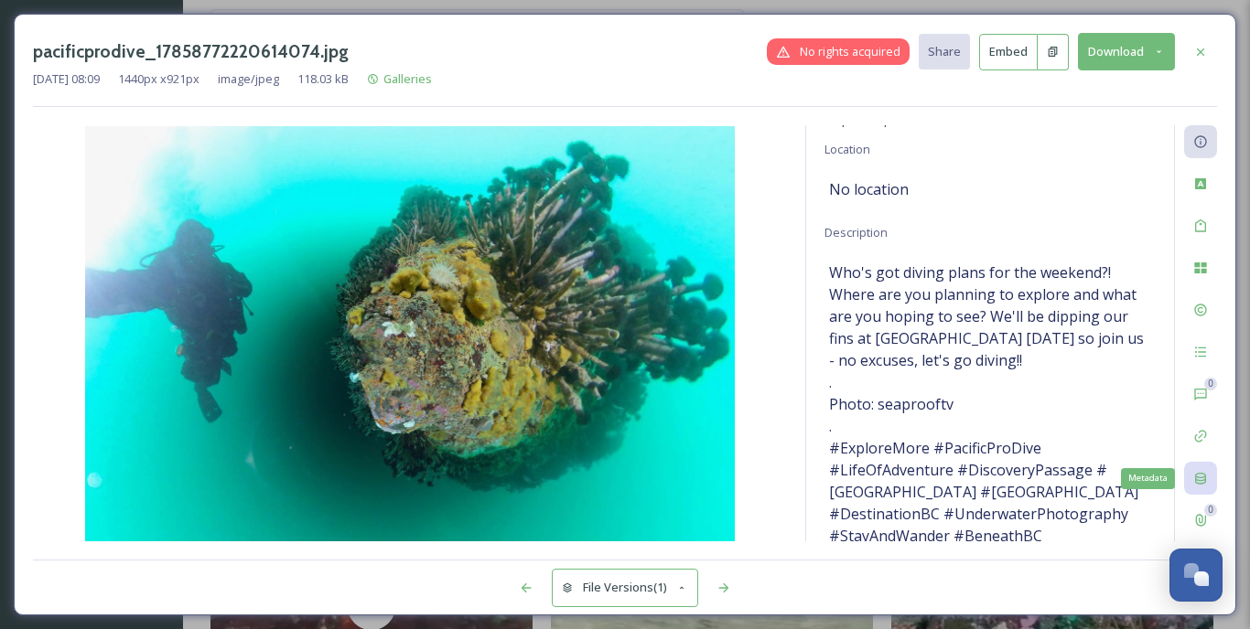
click at [1199, 467] on div "Metadata" at bounding box center [1200, 478] width 33 height 33
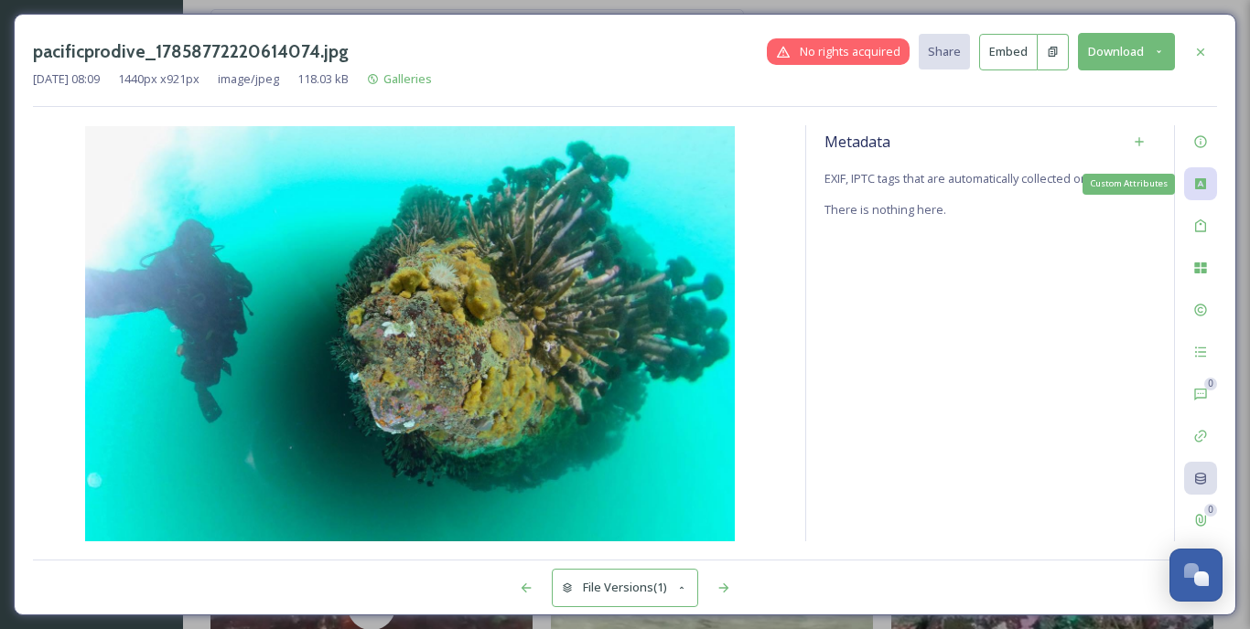
click at [1206, 177] on icon at bounding box center [1200, 184] width 15 height 15
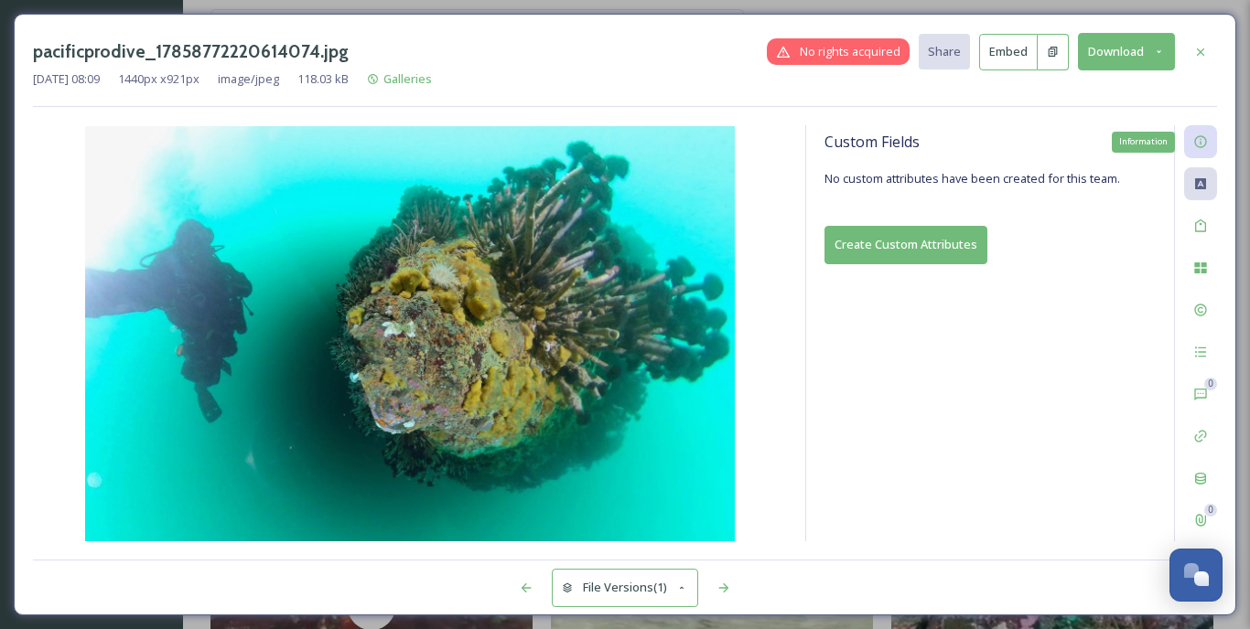
click at [1204, 149] on div "Information" at bounding box center [1200, 141] width 33 height 33
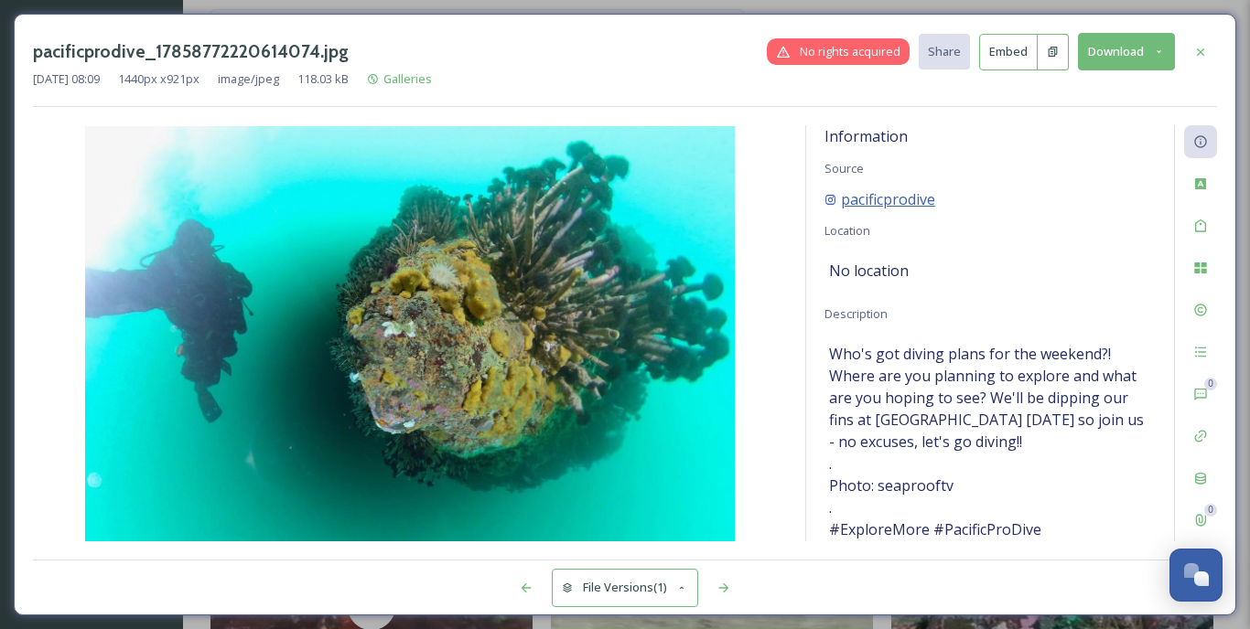
click at [905, 194] on span "pacificprodive" at bounding box center [888, 199] width 94 height 22
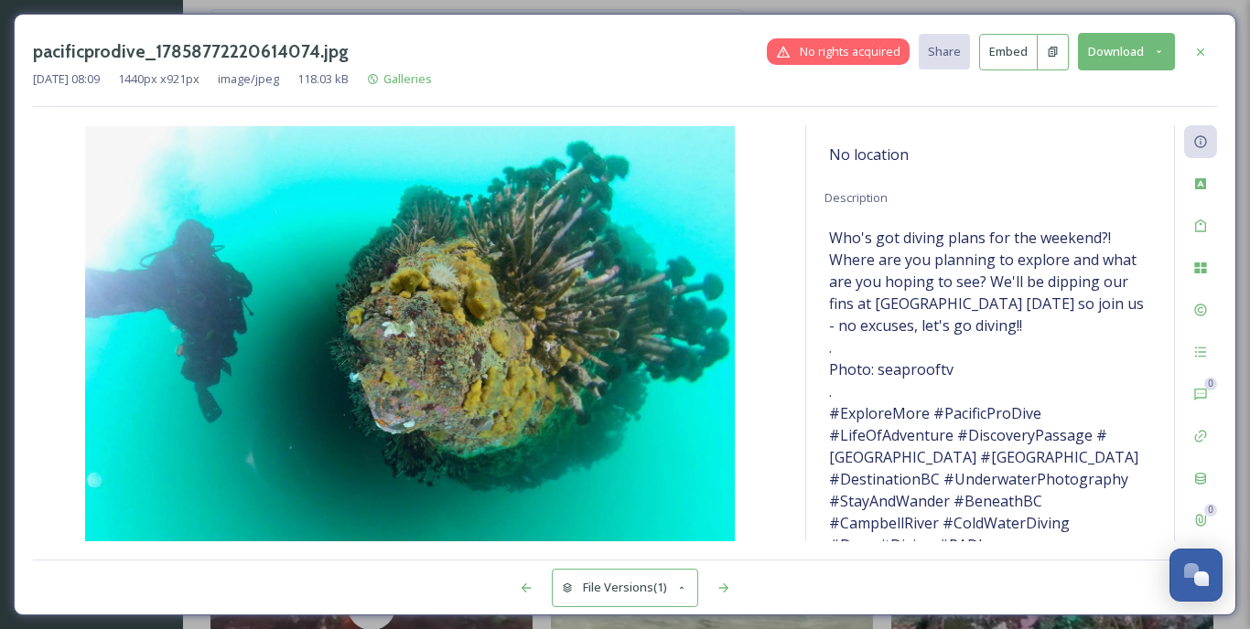
click at [680, 588] on icon at bounding box center [682, 589] width 12 height 12
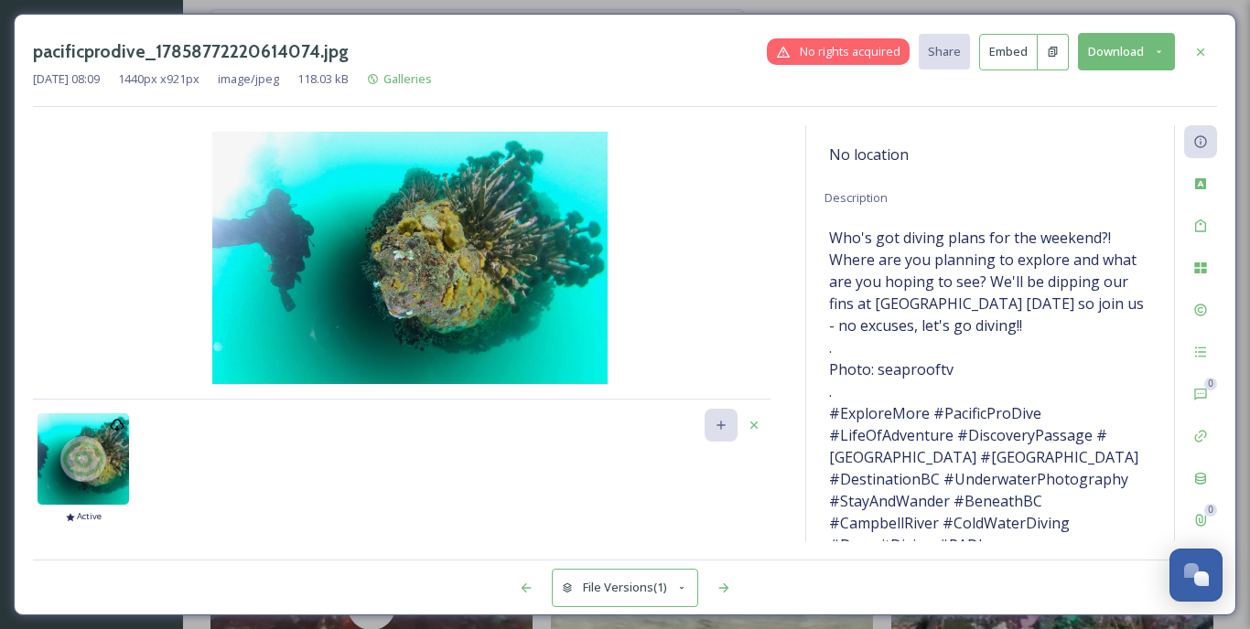
click at [680, 588] on icon at bounding box center [682, 589] width 12 height 12
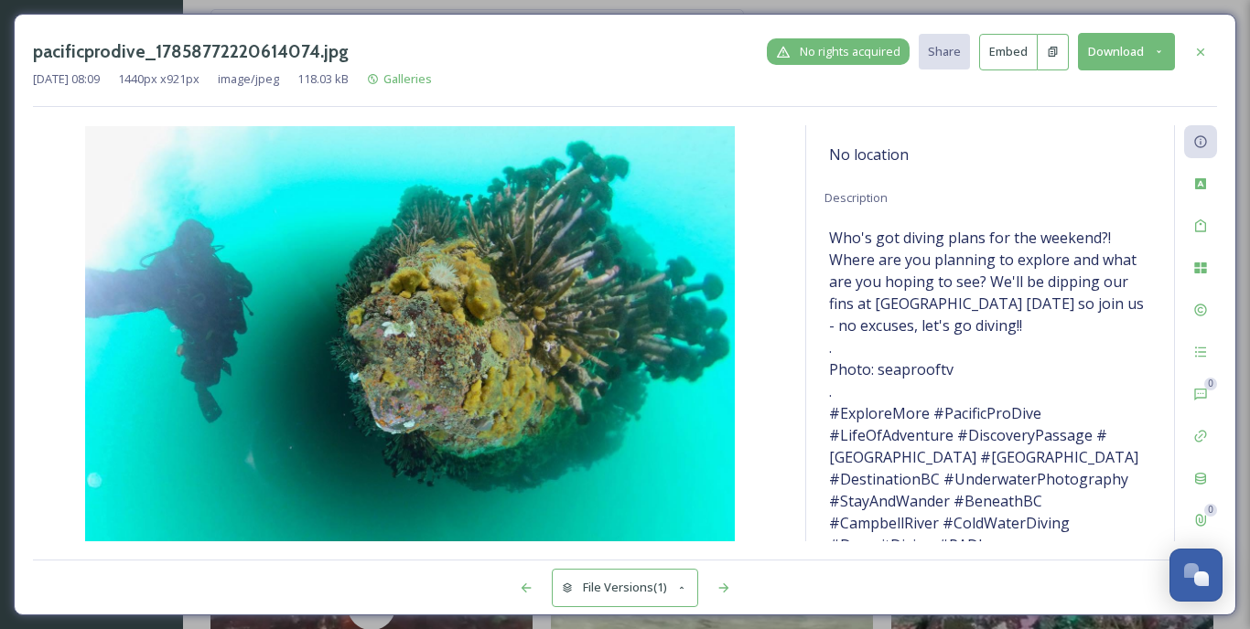
click at [836, 53] on span "No rights acquired" at bounding box center [850, 51] width 101 height 17
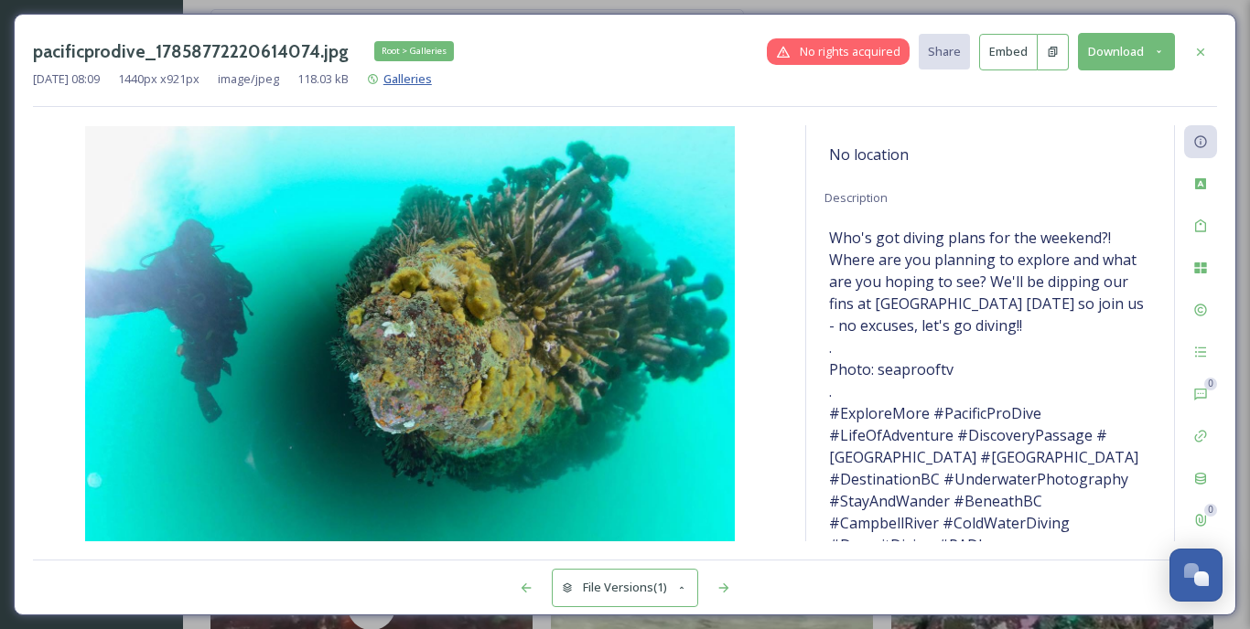
click at [432, 79] on span "Galleries" at bounding box center [407, 78] width 48 height 16
